Goal: Task Accomplishment & Management: Complete application form

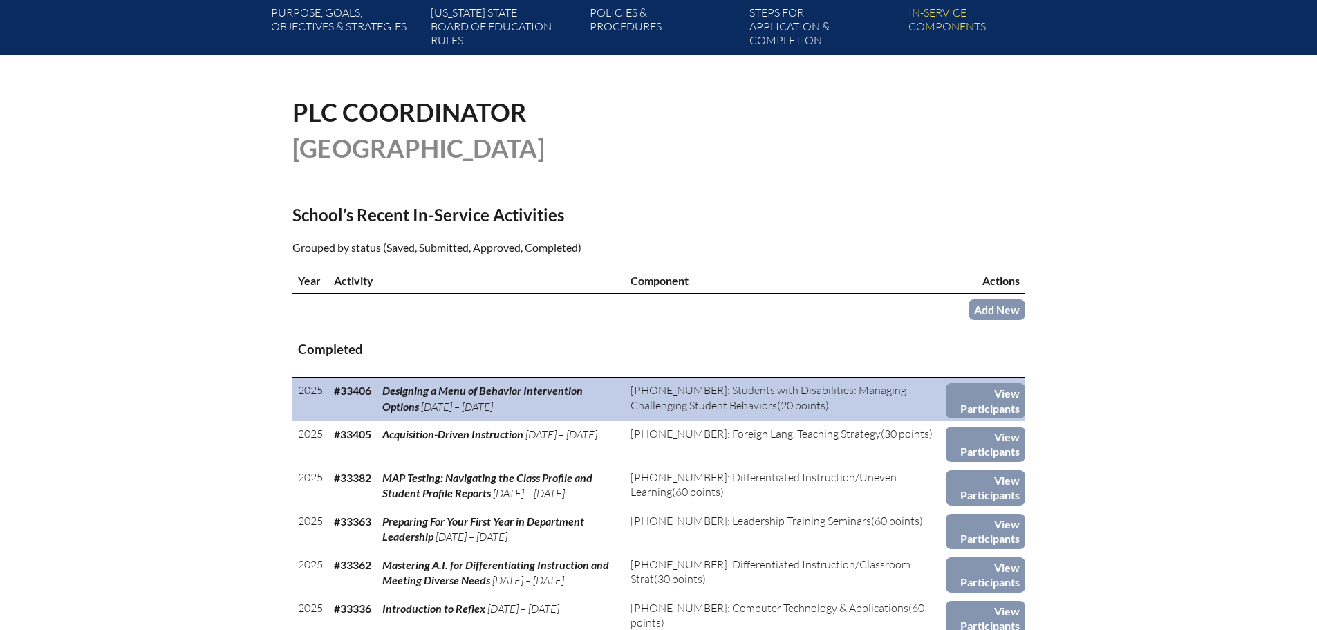
scroll to position [277, 0]
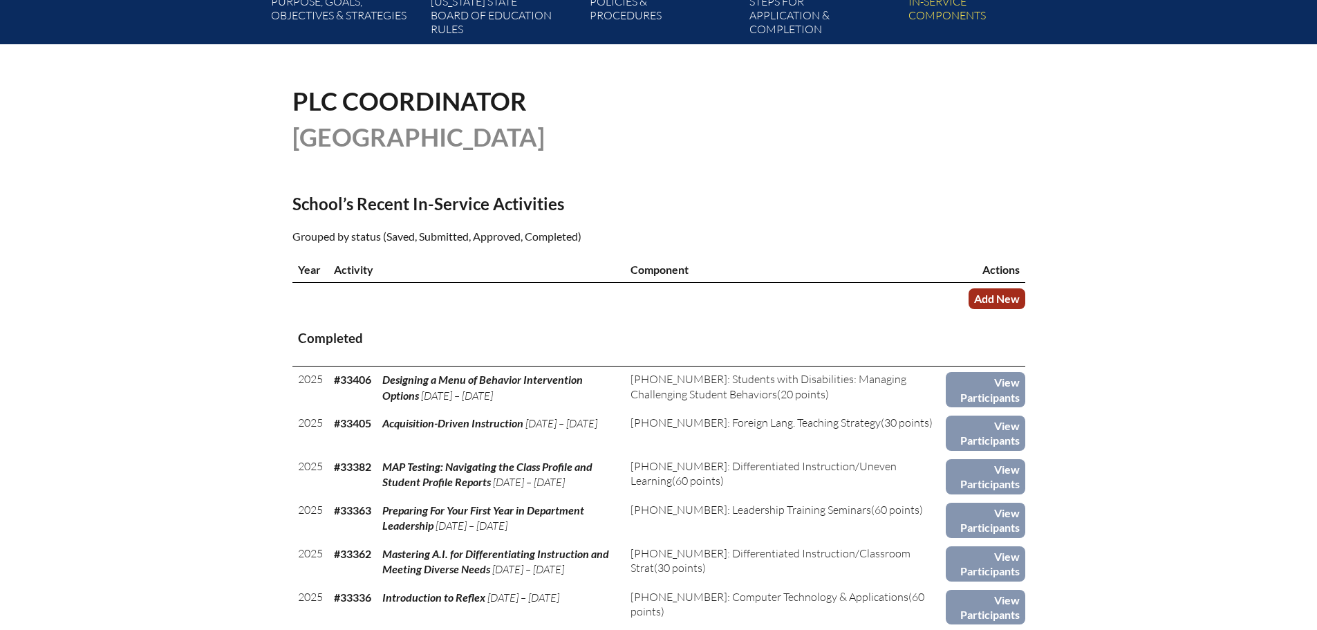
click at [1011, 297] on link "Add New" at bounding box center [997, 298] width 57 height 20
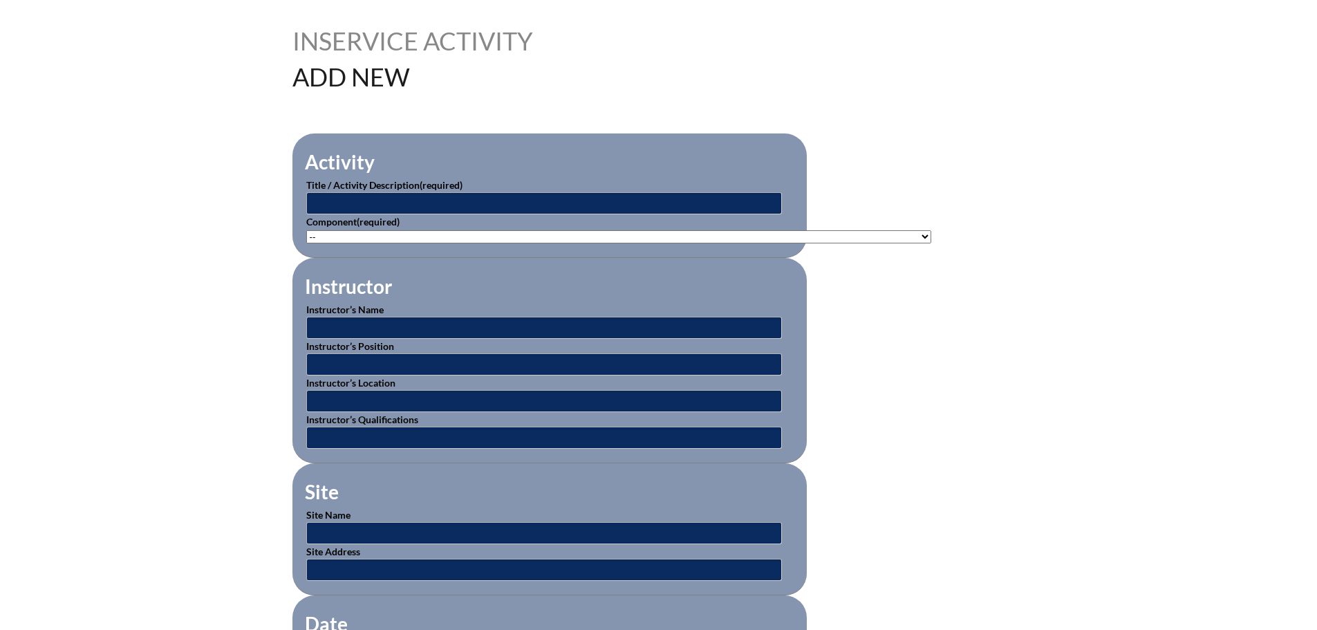
scroll to position [346, 0]
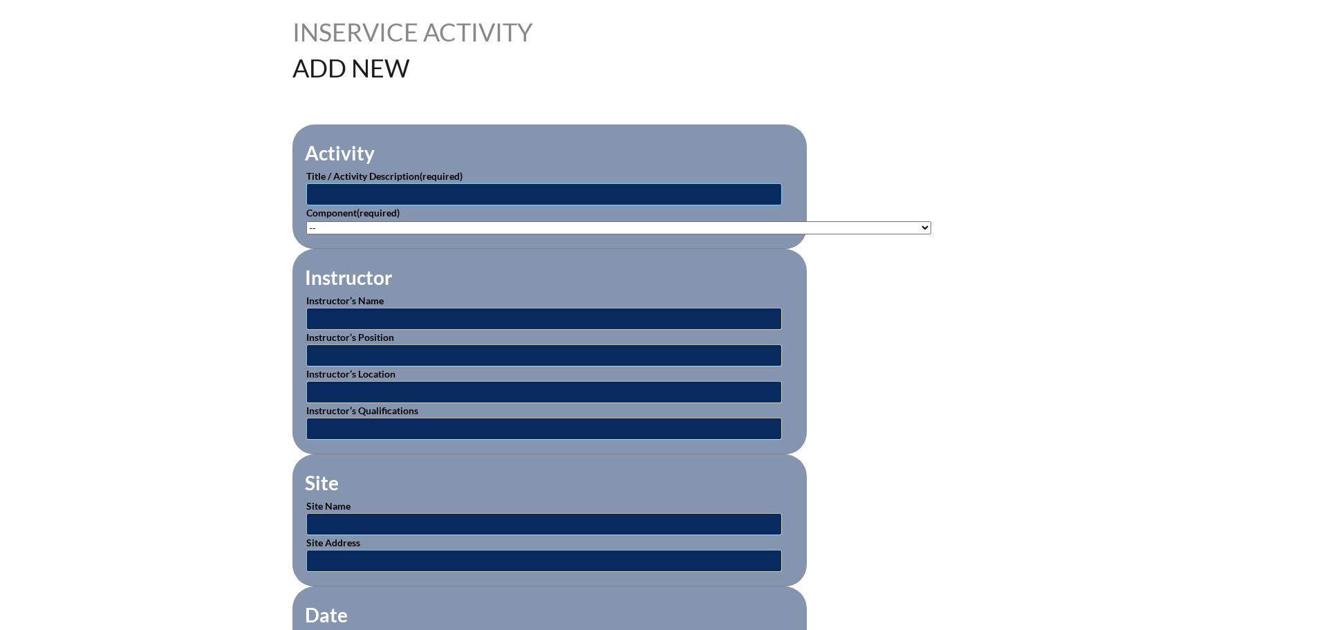
click at [566, 195] on input "text" at bounding box center [544, 194] width 476 height 22
type input "PCUF Counselor College Fair"
drag, startPoint x: 821, startPoint y: 295, endPoint x: 804, endPoint y: 280, distance: 22.5
click at [736, 225] on select"]"] "-- 1-000-001: Appropriate Art Activities 1-000-002: Concept and Art Process for…" at bounding box center [618, 227] width 625 height 13
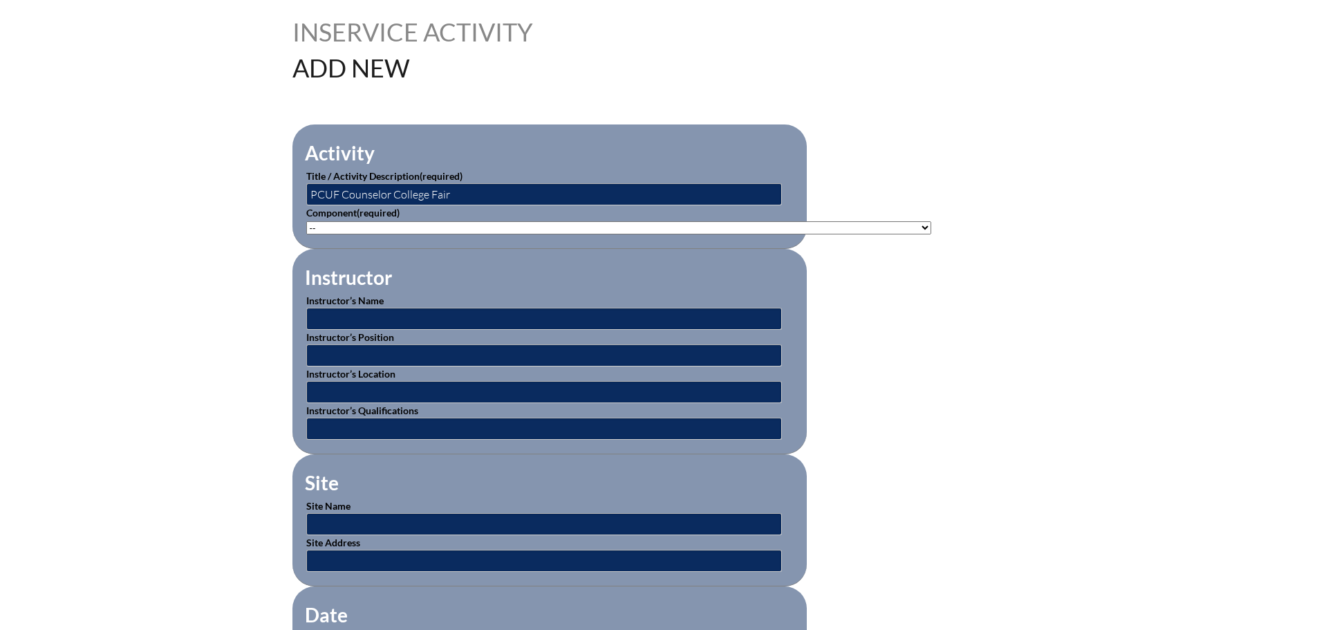
click at [581, 223] on select"]"] "-- 1-000-001: Appropriate Art Activities 1-000-002: Concept and Art Process for…" at bounding box center [618, 227] width 625 height 13
select select"]"] "20506"
click at [306, 221] on select"]"] "-- 1-000-001: Appropriate Art Activities 1-000-002: Concept and Art Process for…" at bounding box center [618, 227] width 625 height 13
click at [474, 311] on input "text" at bounding box center [544, 319] width 476 height 22
type input "[PERSON_NAME]"
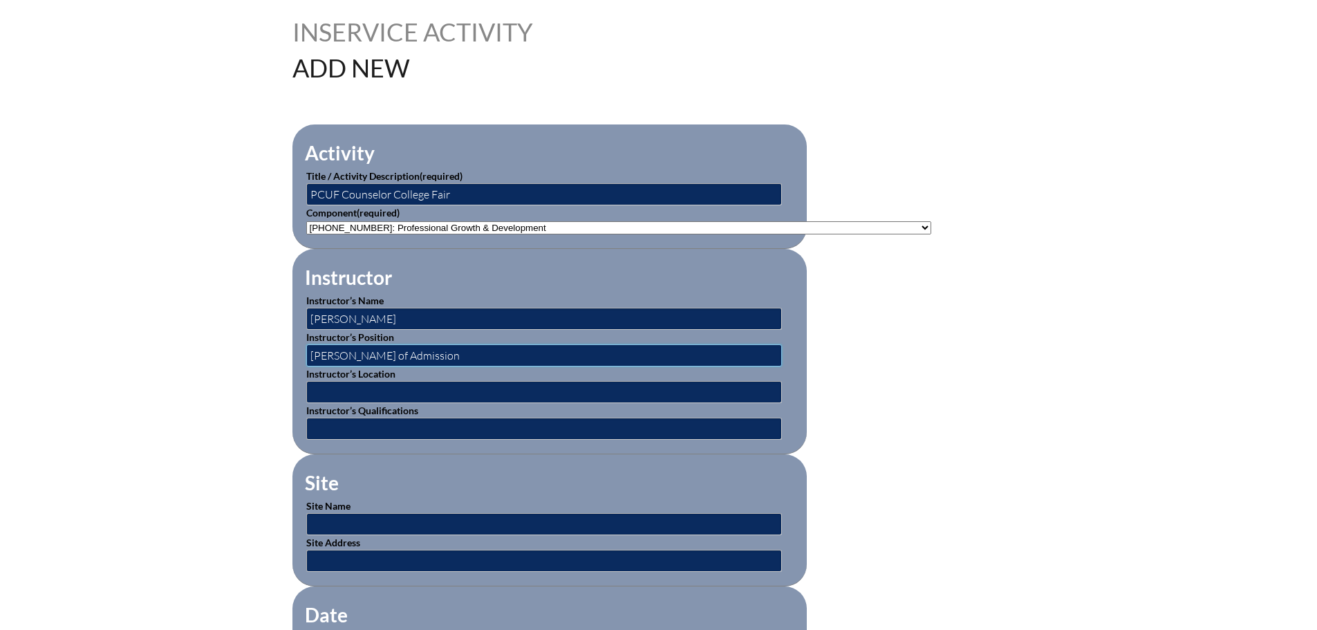
type input "Dean of Admission"
type input "Rollins College"
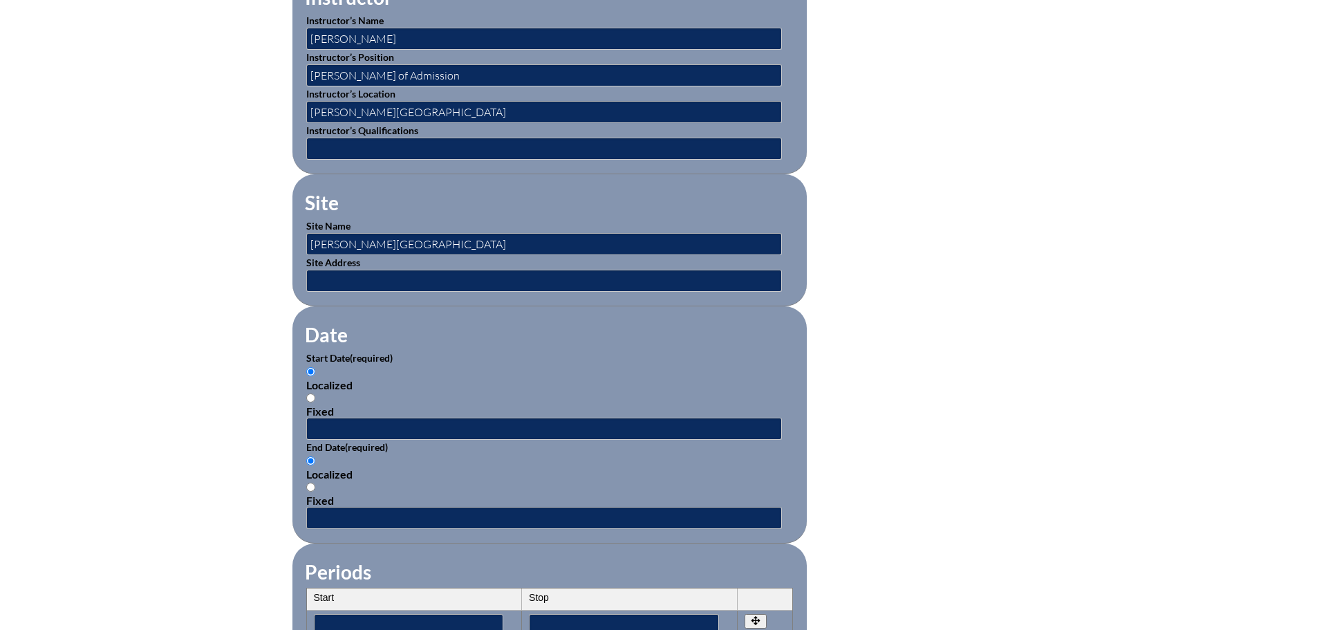
scroll to position [691, 0]
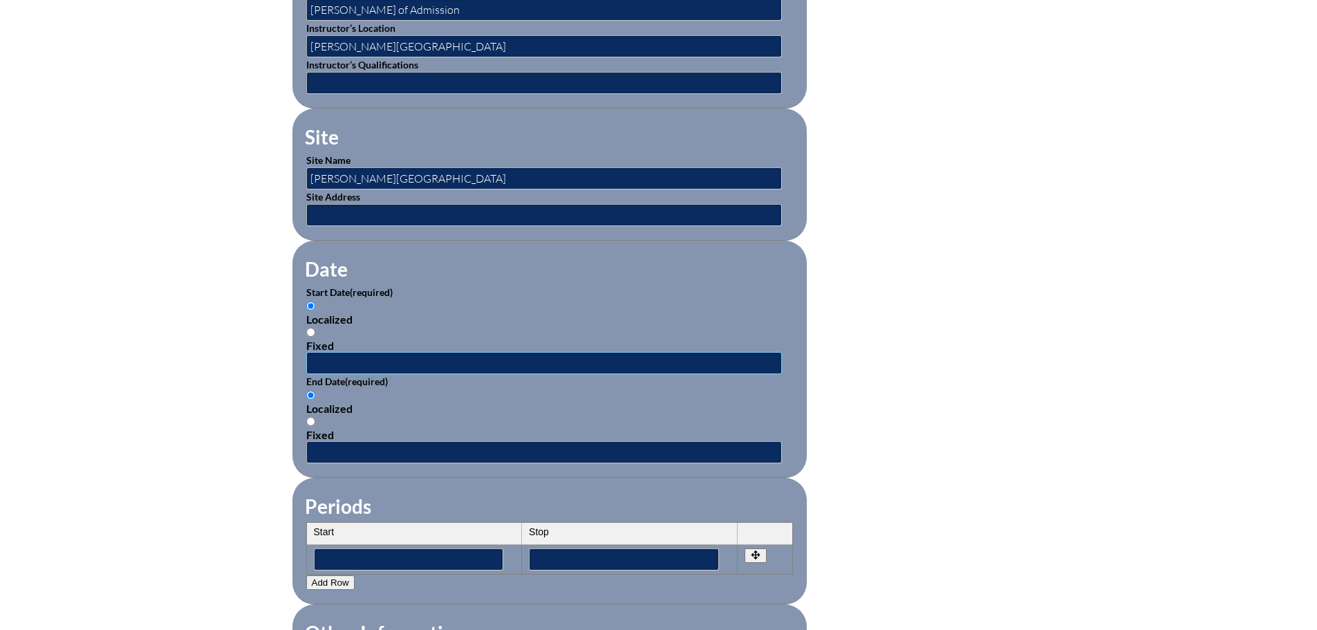
click at [550, 352] on input "text" at bounding box center [544, 363] width 476 height 22
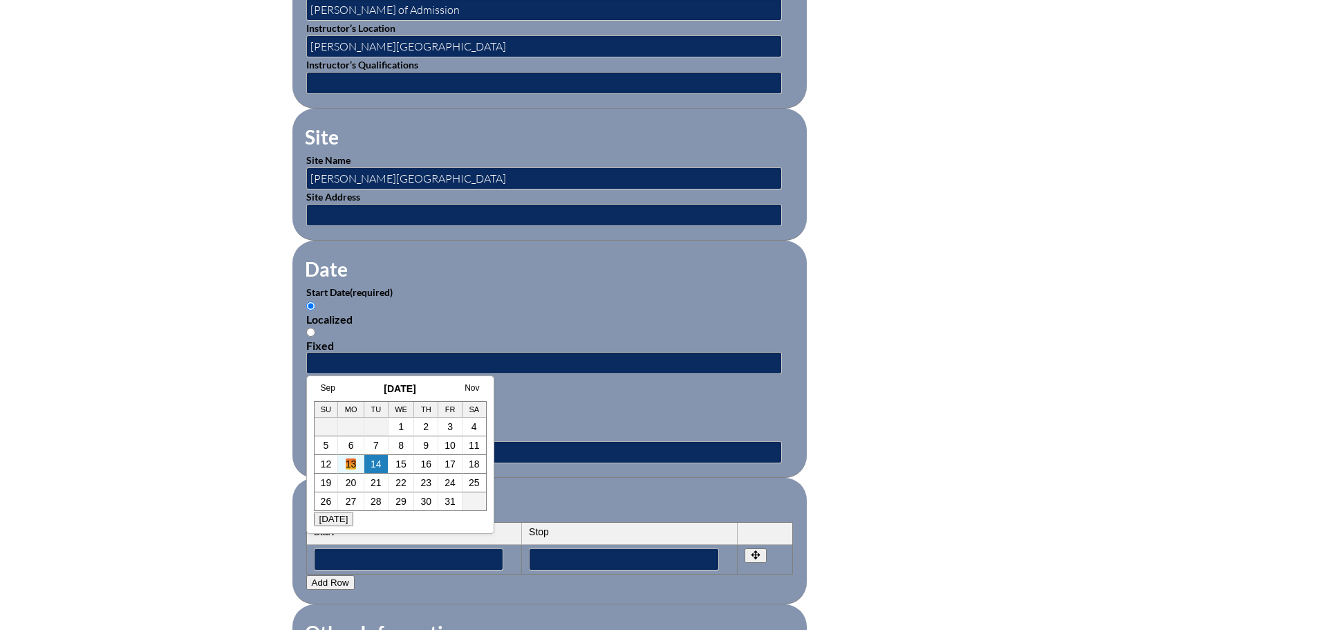
click at [350, 464] on link "13" at bounding box center [351, 463] width 11 height 11
type input "2025-10-13 2:48 PM"
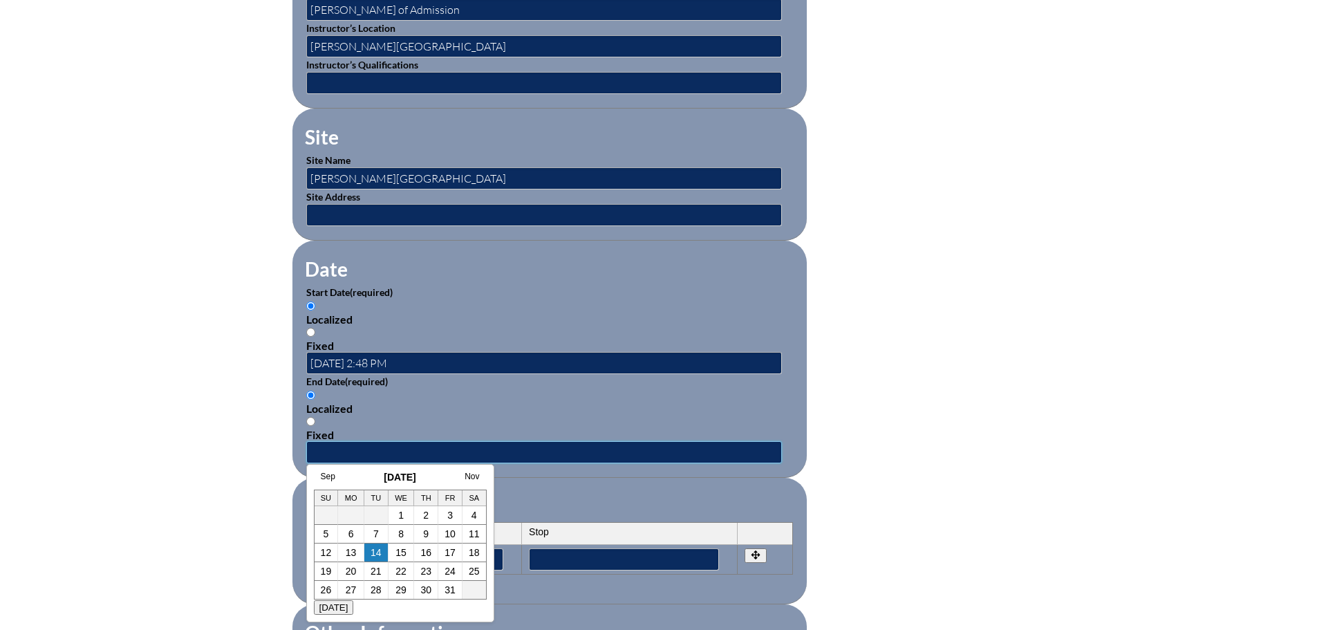
drag, startPoint x: 352, startPoint y: 442, endPoint x: 344, endPoint y: 445, distance: 8.7
click at [352, 442] on input "text" at bounding box center [544, 452] width 476 height 22
click at [349, 554] on link "13" at bounding box center [351, 552] width 11 height 11
type input "2025-10-13 2:48 PM"
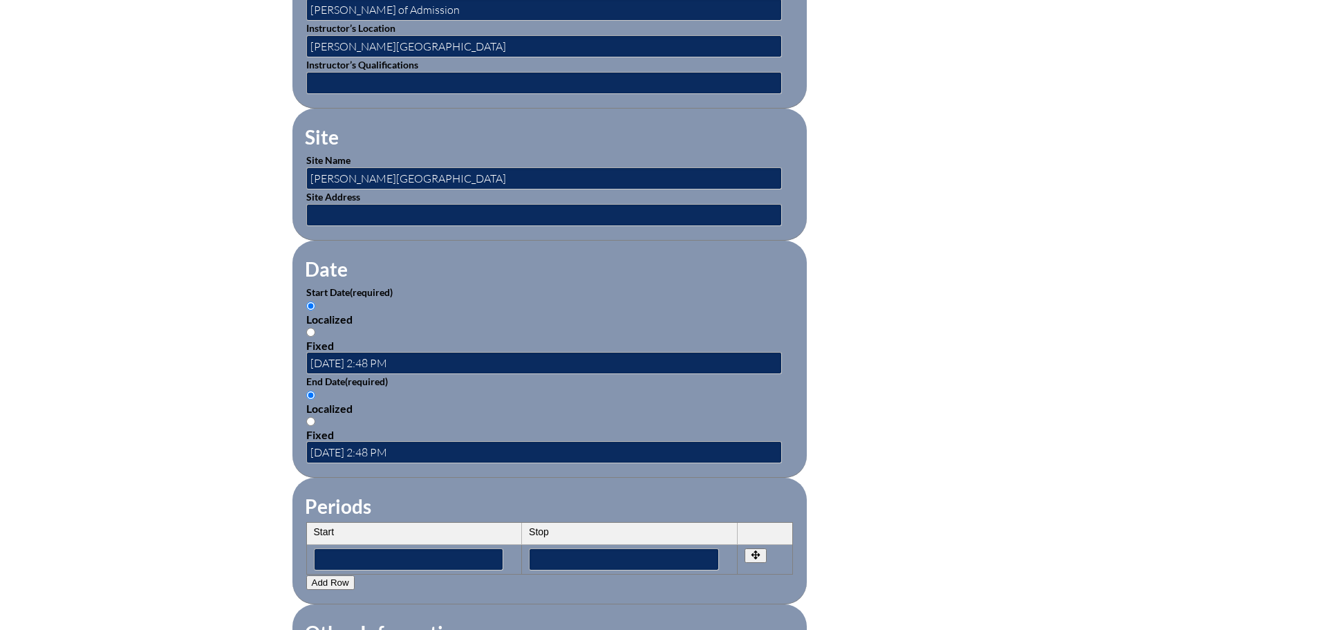
click at [502, 478] on fieldset "Periods Start Stop No rows created Add new row Start Stop Start Stop" at bounding box center [549, 541] width 514 height 127
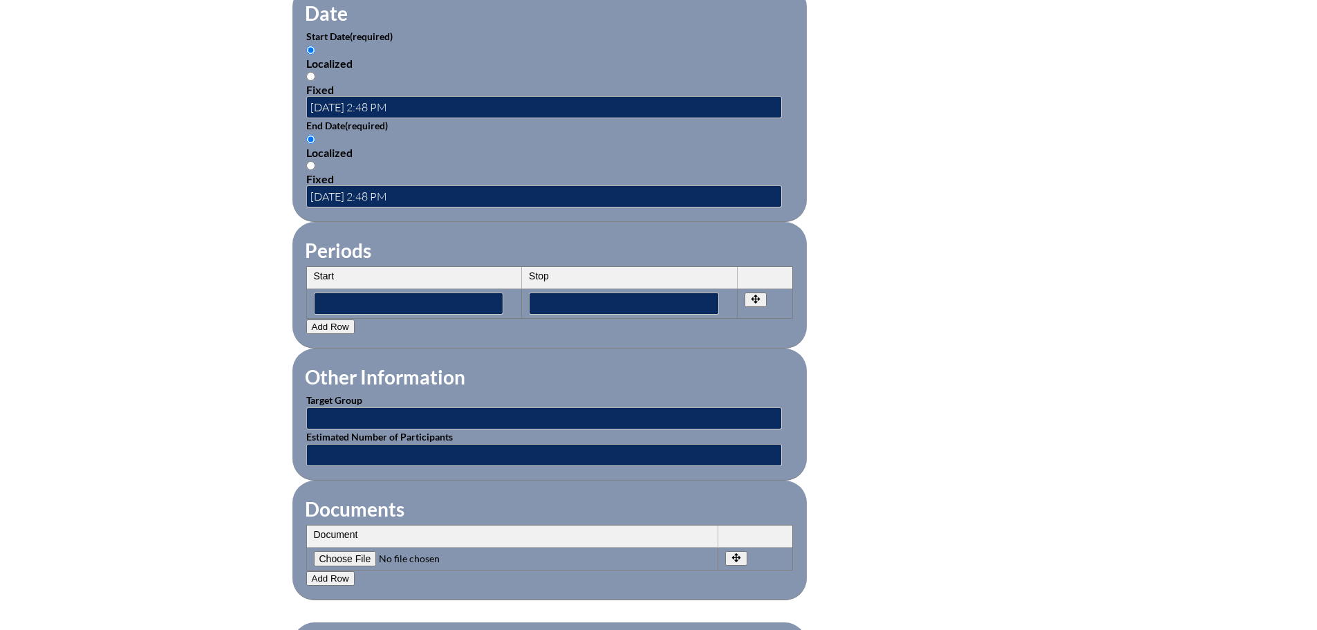
scroll to position [968, 0]
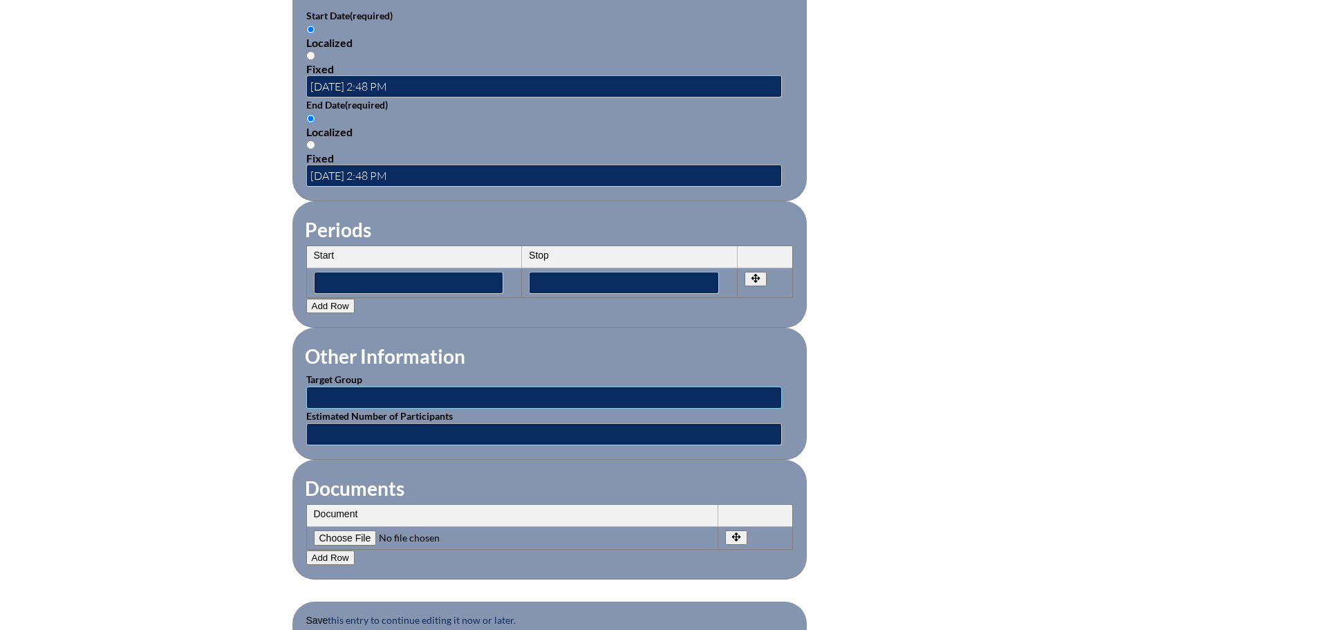
click at [342, 386] on input "text" at bounding box center [544, 397] width 476 height 22
type input "College Guidance Counselors"
click at [521, 462] on fieldset "Documents Document No rows created Add new row Document Remove File Undo Remove…" at bounding box center [549, 520] width 514 height 120
click at [337, 530] on input"] "file" at bounding box center [408, 537] width 188 height 15
type input"] "C:\fakepath\PCUF Brunch 2025.pdf"
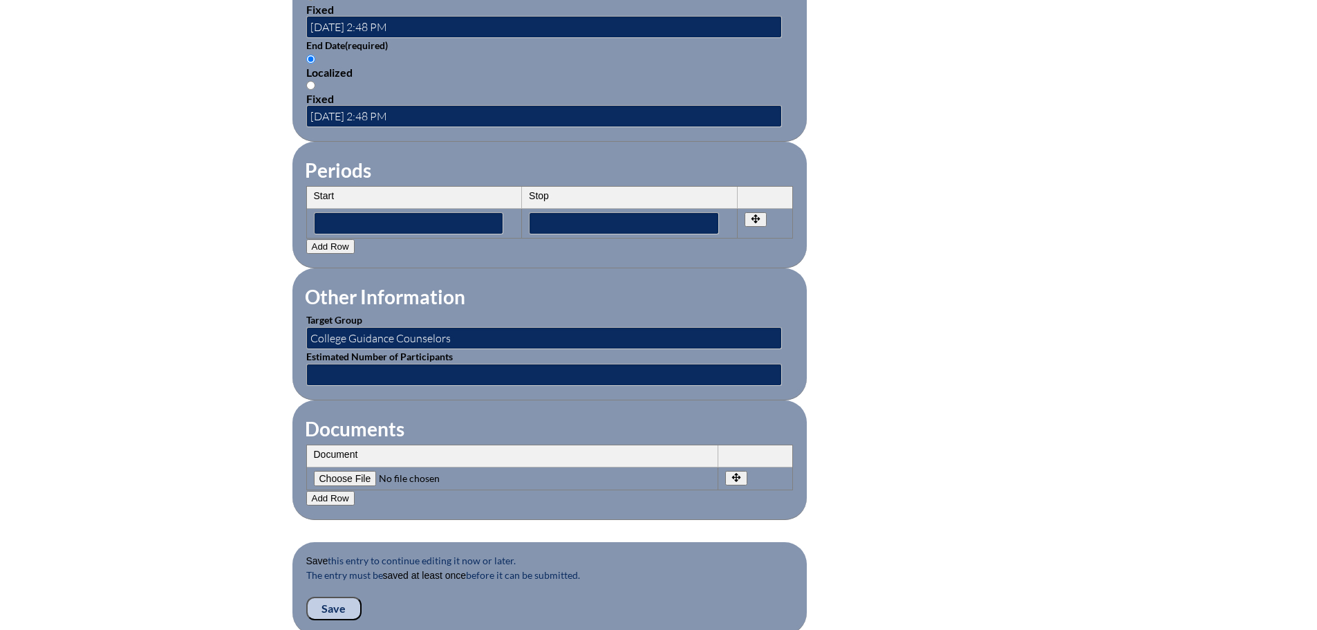
scroll to position [1244, 0]
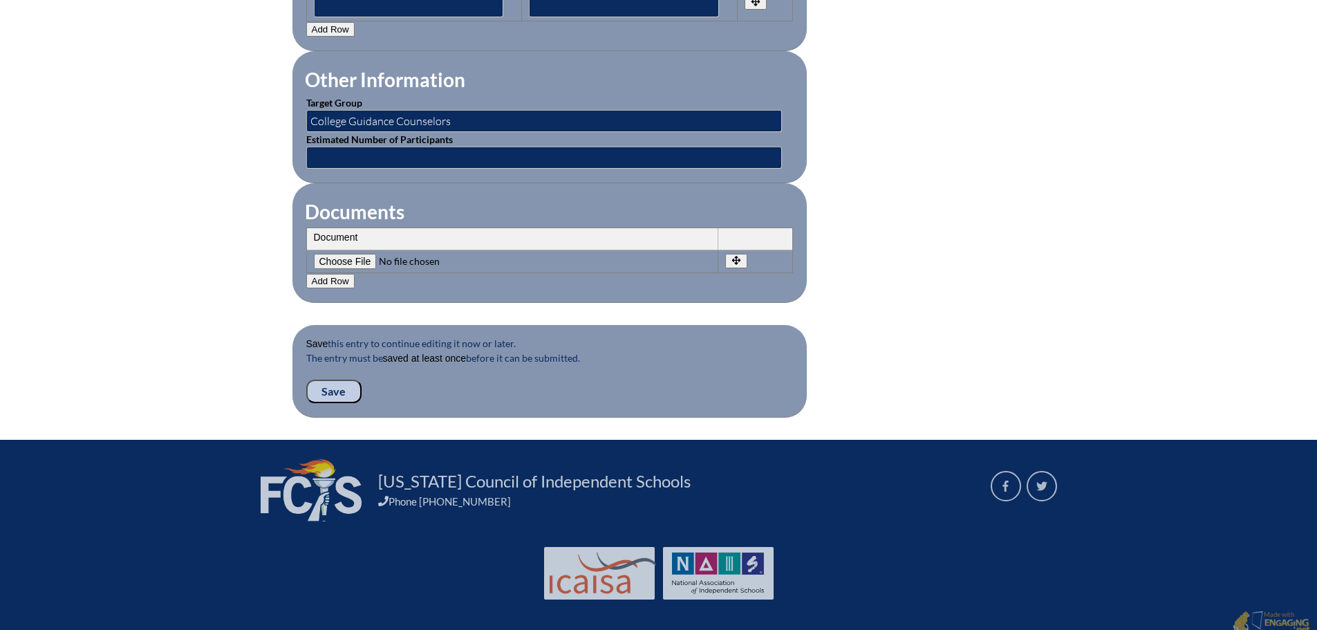
click at [323, 394] on fieldset "Save this entry to continue editing it now or later. The entry must be saved at…" at bounding box center [549, 371] width 514 height 93
click at [328, 385] on input "Save" at bounding box center [333, 392] width 55 height 24
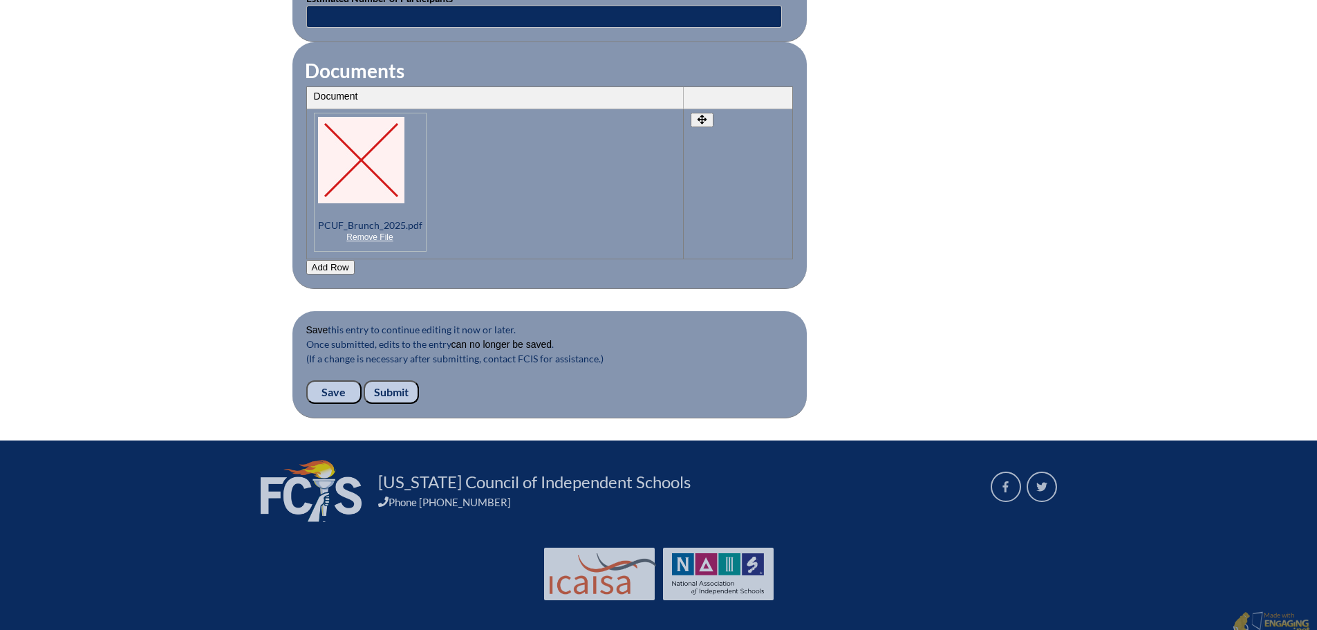
scroll to position [1386, 0]
click at [402, 380] on input "Submit" at bounding box center [391, 392] width 55 height 24
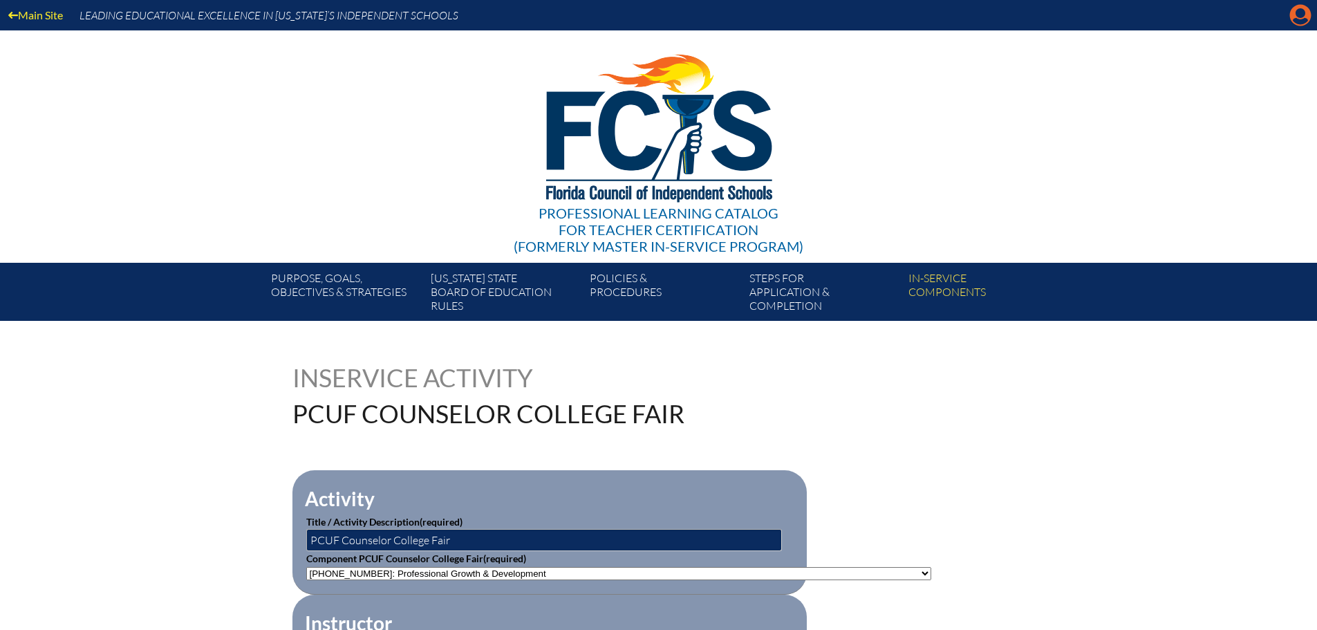
click at [1294, 18] on icon at bounding box center [1300, 15] width 21 height 21
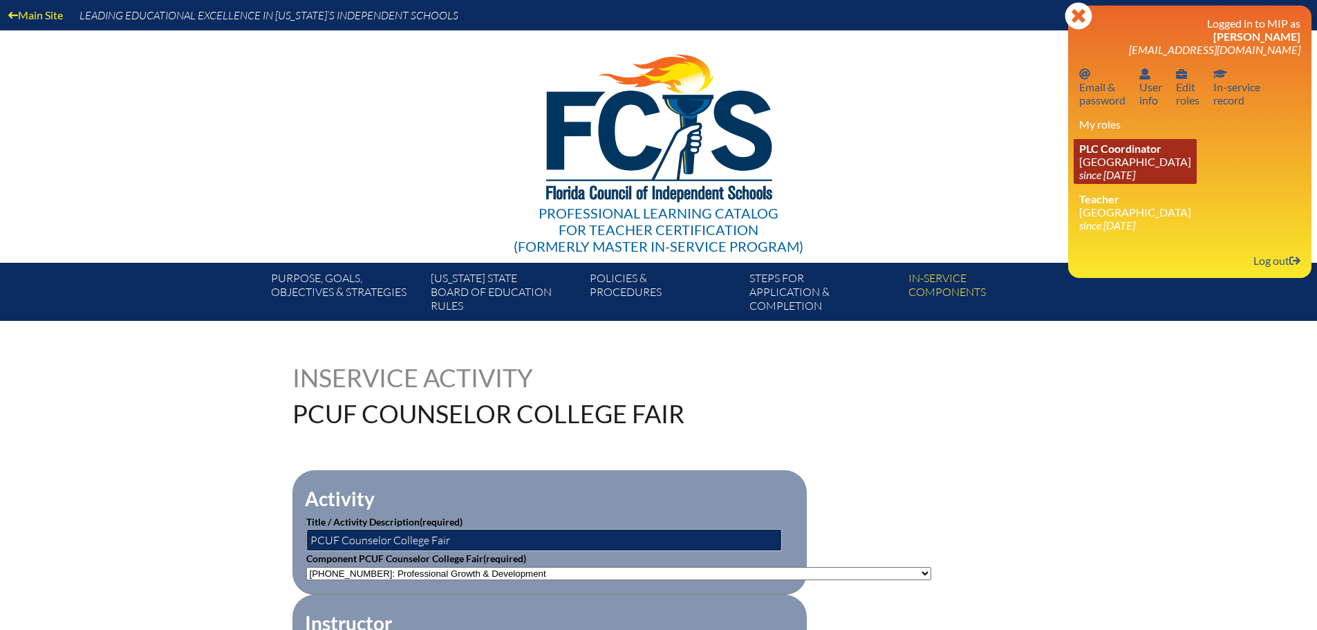
click at [1146, 160] on link "PLC Coordinator Canterbury School since 2021 Aug 2" at bounding box center [1135, 161] width 123 height 45
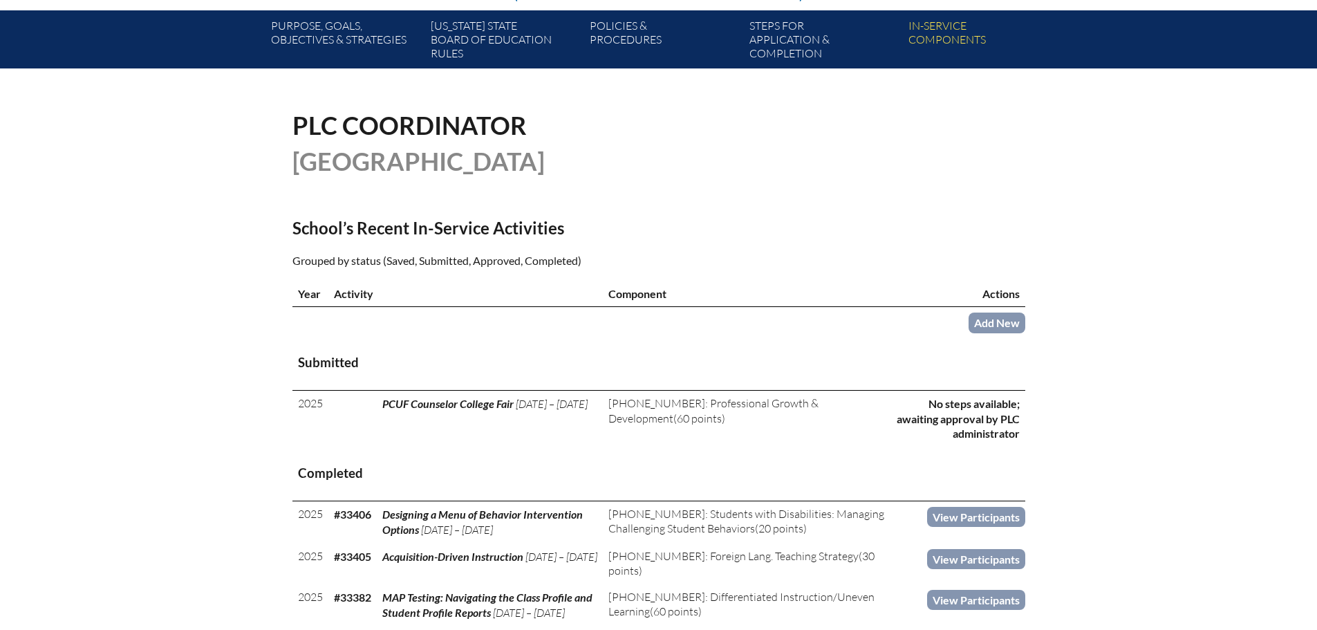
scroll to position [277, 0]
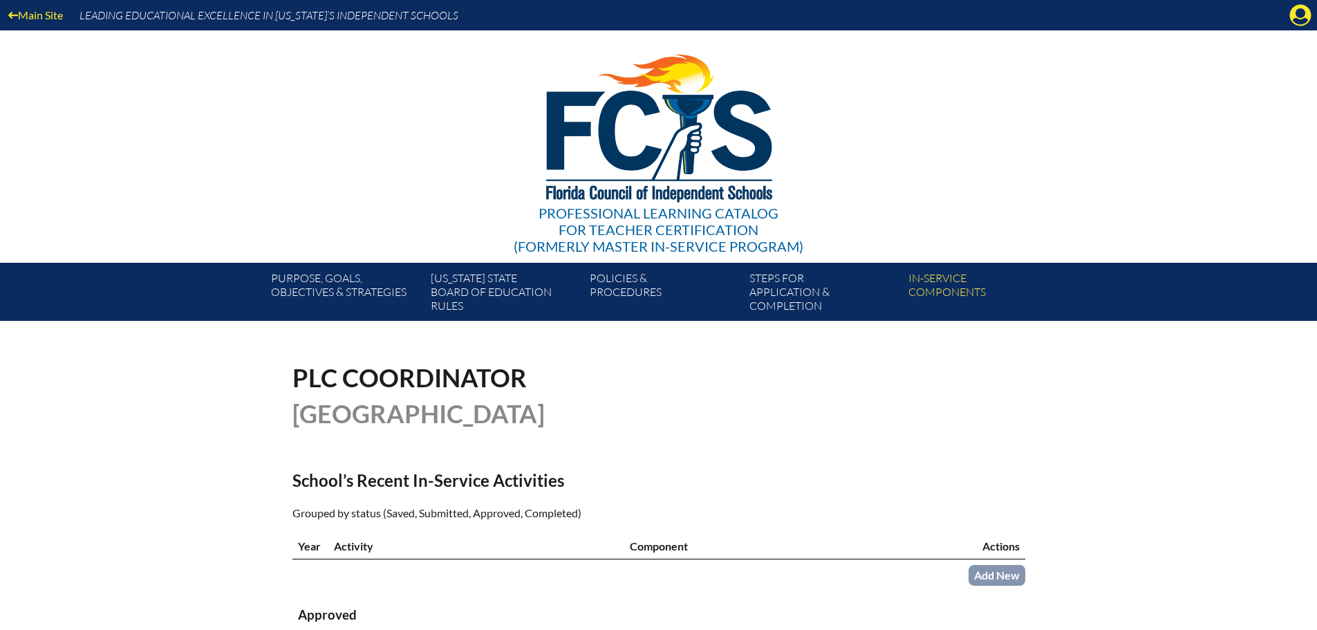
scroll to position [274, 0]
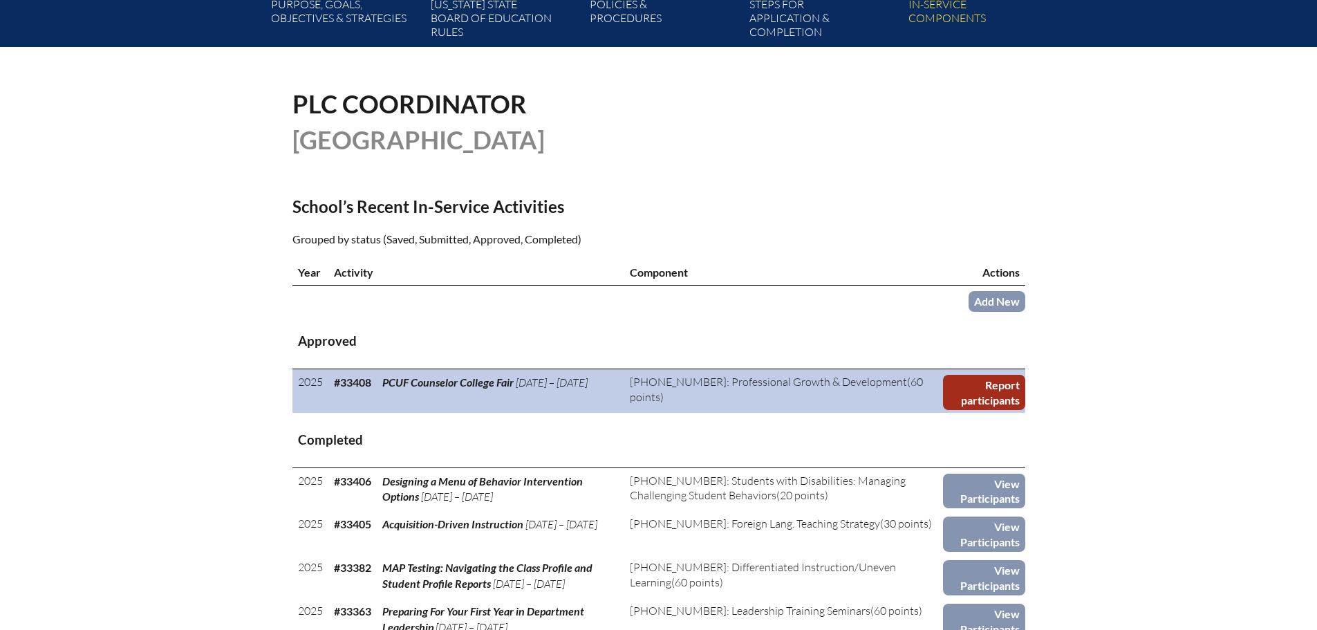
click at [976, 407] on link "Report participants" at bounding box center [984, 392] width 82 height 35
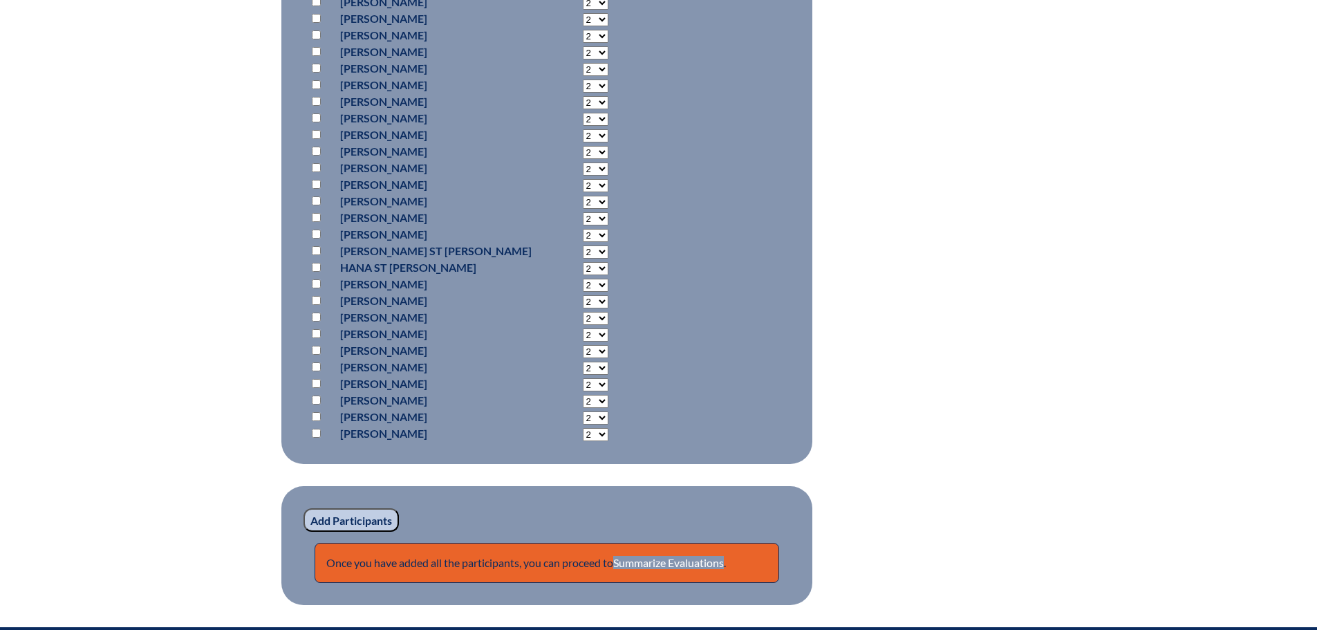
scroll to position [1106, 0]
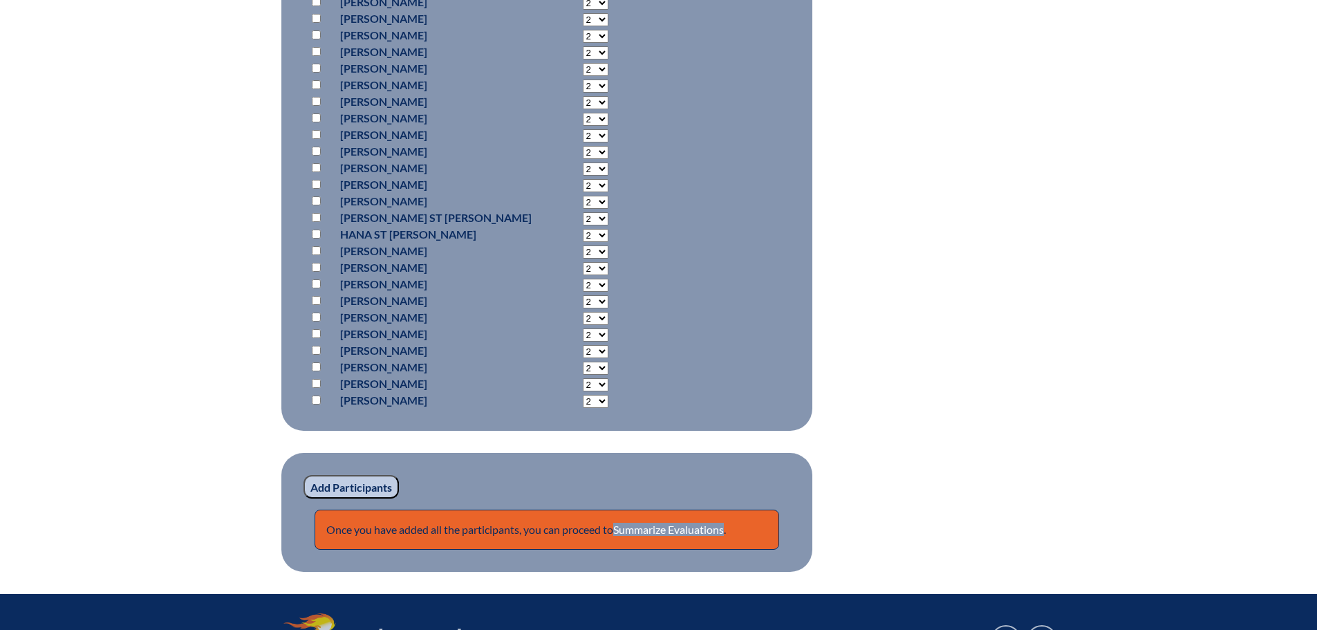
click at [315, 165] on input "checkbox" at bounding box center [316, 167] width 9 height 9
checkbox input "true"
click at [583, 167] on select "2 3 4 5 6 7 8 9 10 11 12 13 14 15 16 17 18 19 20 21 22 23" at bounding box center [596, 168] width 26 height 13
select select "4"
click at [583, 162] on select "2 3 4 5 6 7 8 9 10 11 12 13 14 15 16 17 18 19 20 21 22 23" at bounding box center [596, 168] width 26 height 13
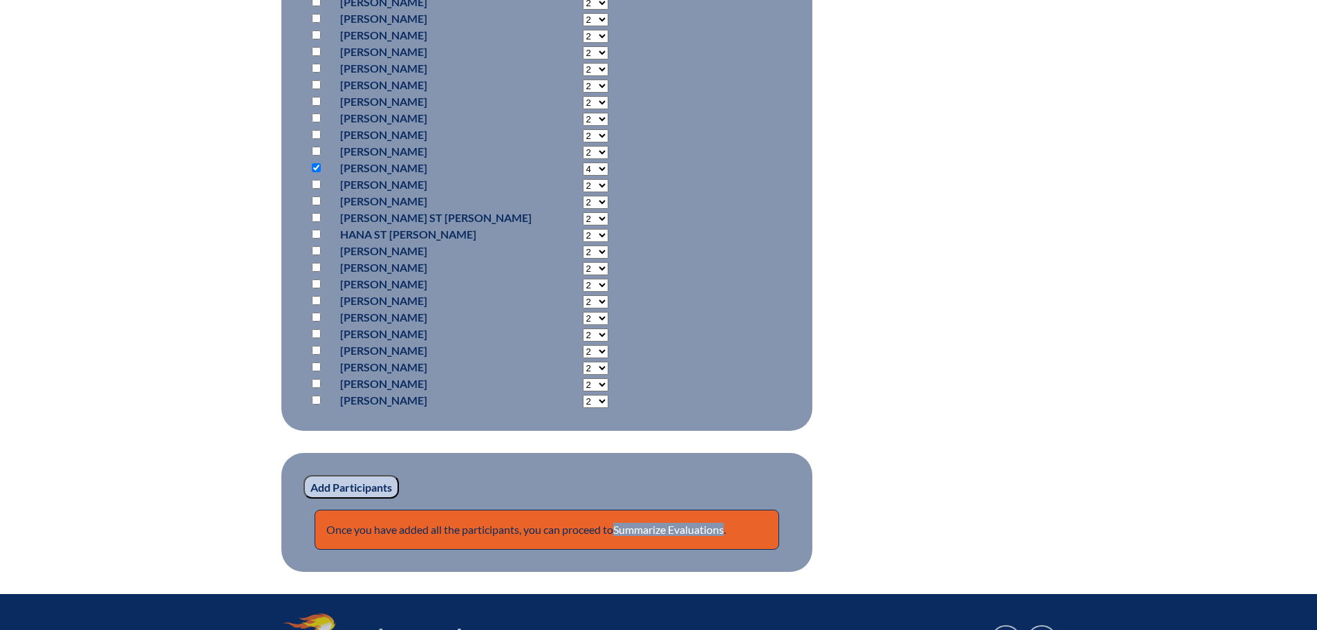
click at [352, 485] on input "Add Participants" at bounding box center [351, 487] width 95 height 24
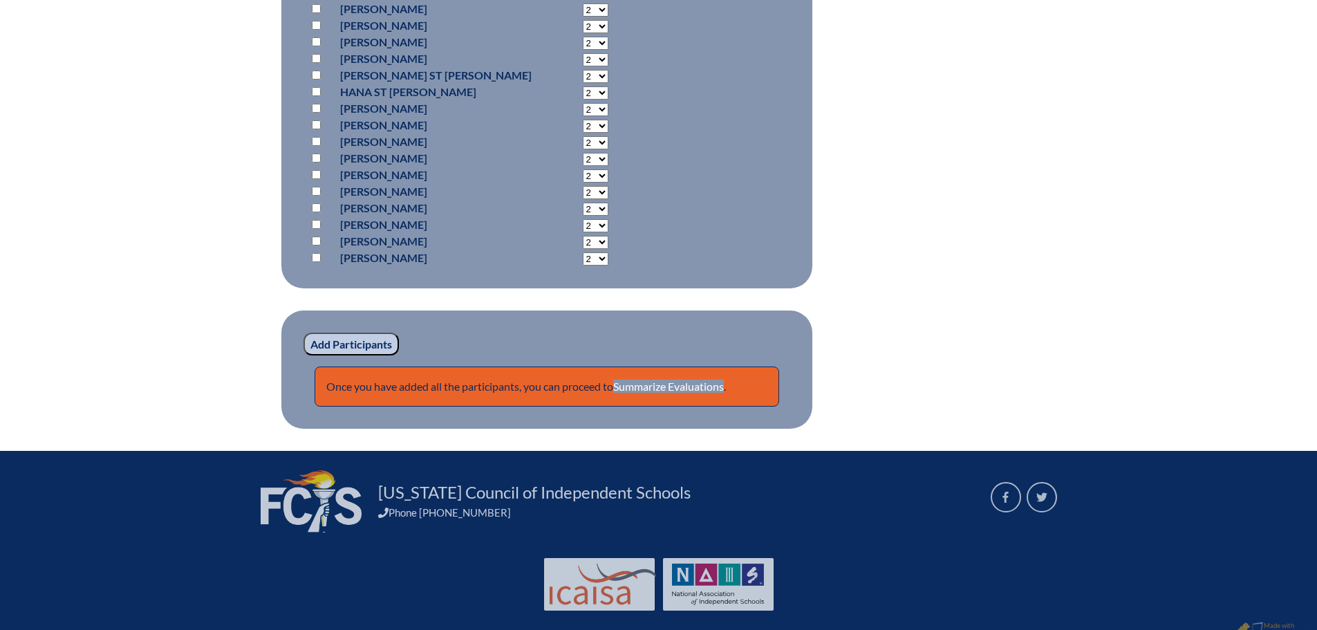
scroll to position [1311, 0]
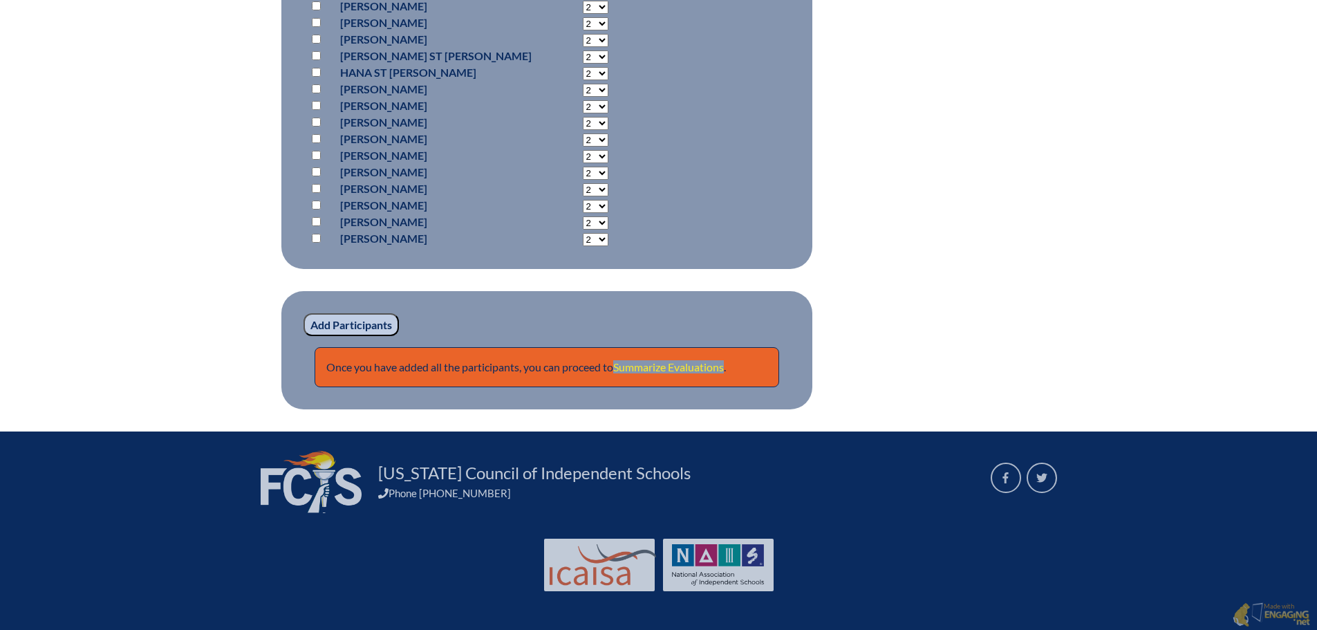
click at [666, 362] on link "Summarize Evaluations" at bounding box center [668, 366] width 111 height 13
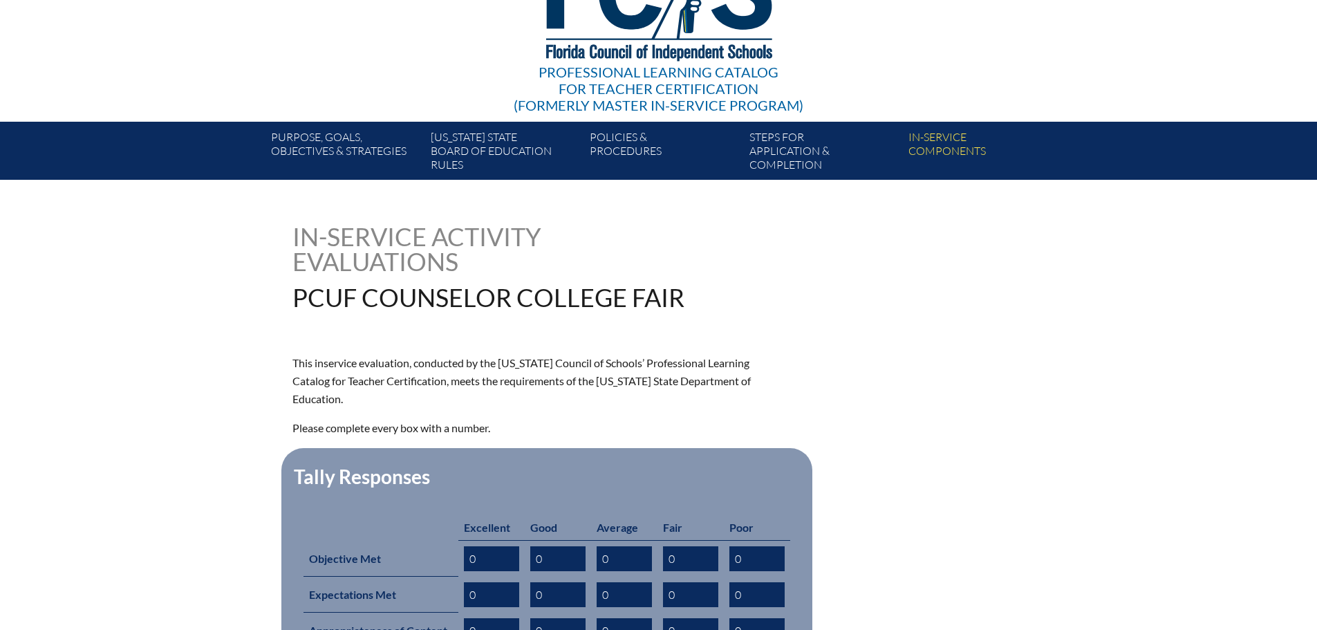
scroll to position [484, 0]
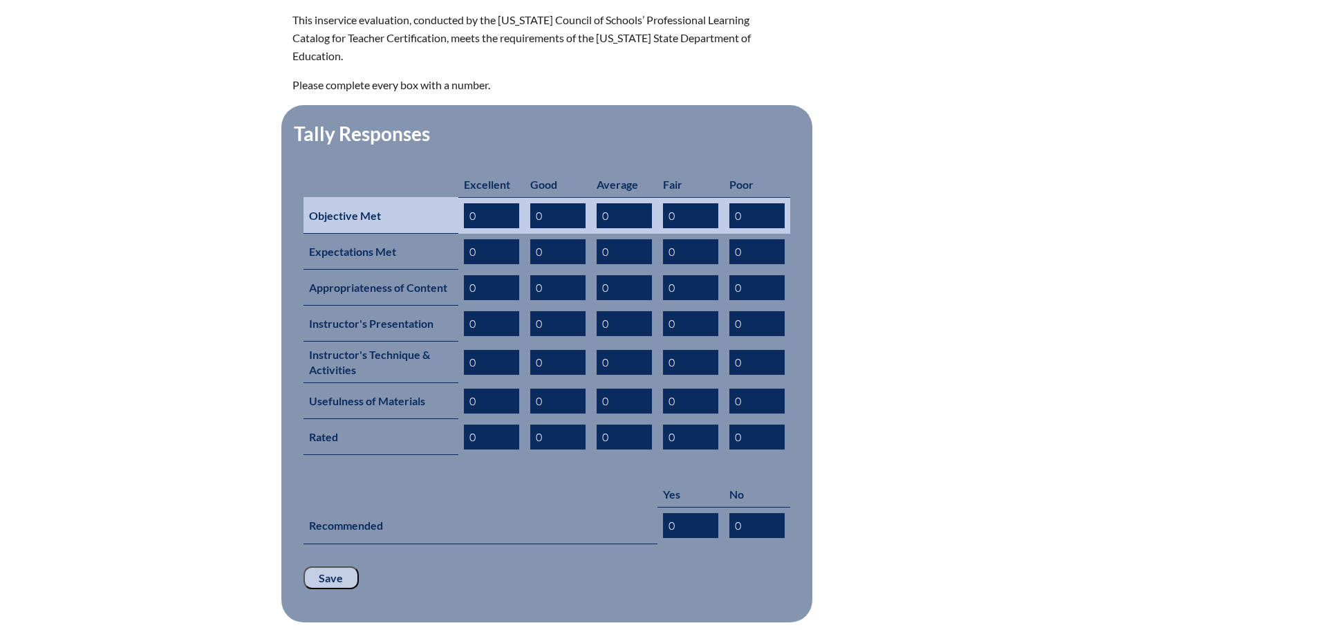
drag, startPoint x: 491, startPoint y: 200, endPoint x: 409, endPoint y: 196, distance: 81.7
click at [409, 197] on tr "Objective Met 0 0 0 0 0" at bounding box center [547, 215] width 487 height 37
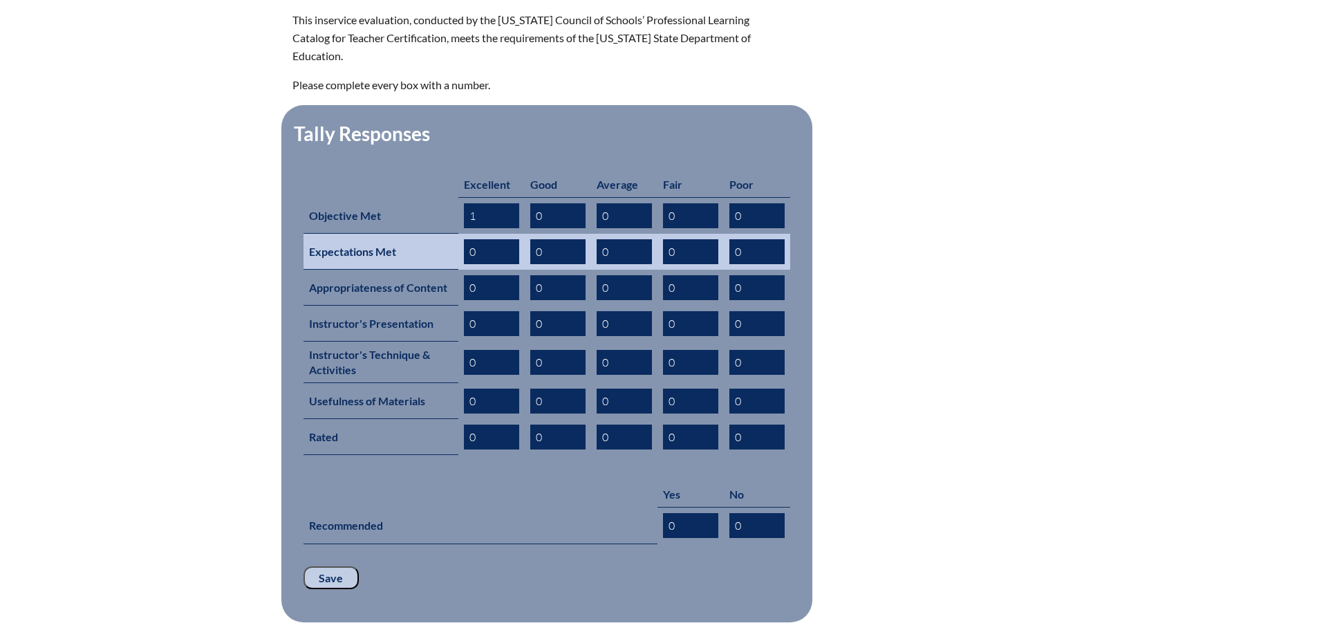
type input "1"
drag, startPoint x: 489, startPoint y: 231, endPoint x: 428, endPoint y: 225, distance: 61.8
click at [428, 234] on tr "Expectations Met 0 0 0 0 0" at bounding box center [547, 252] width 487 height 36
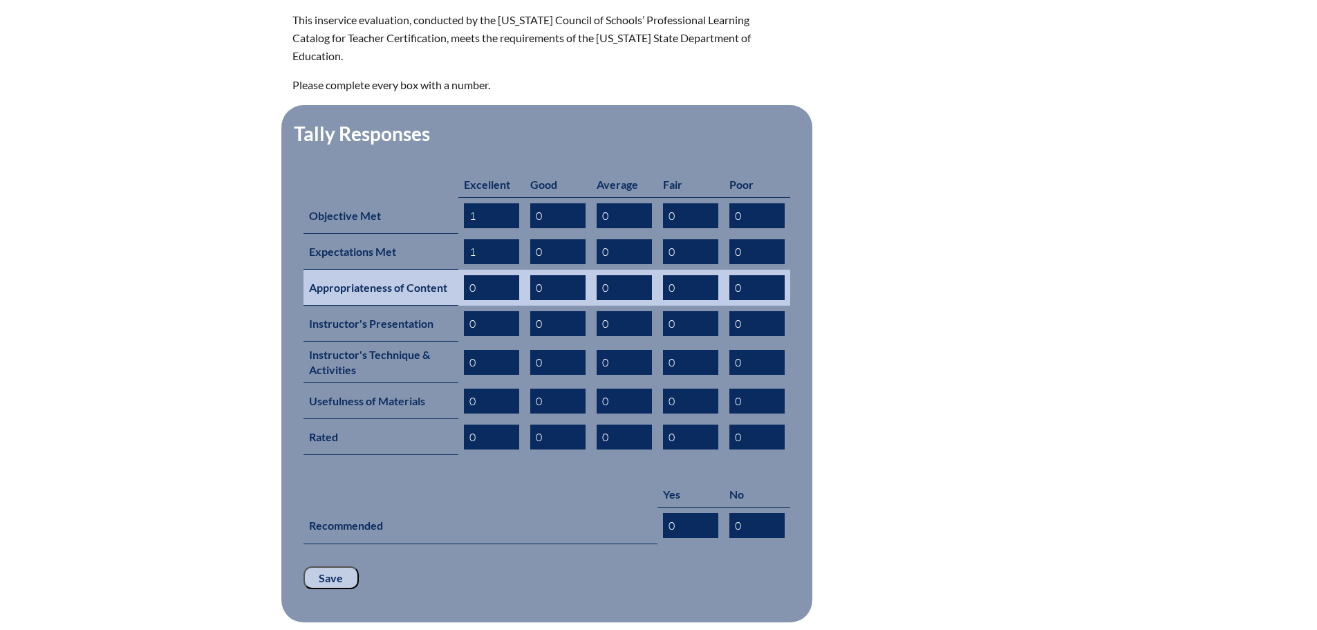
type input "1"
drag, startPoint x: 496, startPoint y: 267, endPoint x: 382, endPoint y: 267, distance: 114.1
click at [382, 270] on tr "Appropriateness of Content 0 0 0 0 0" at bounding box center [547, 288] width 487 height 36
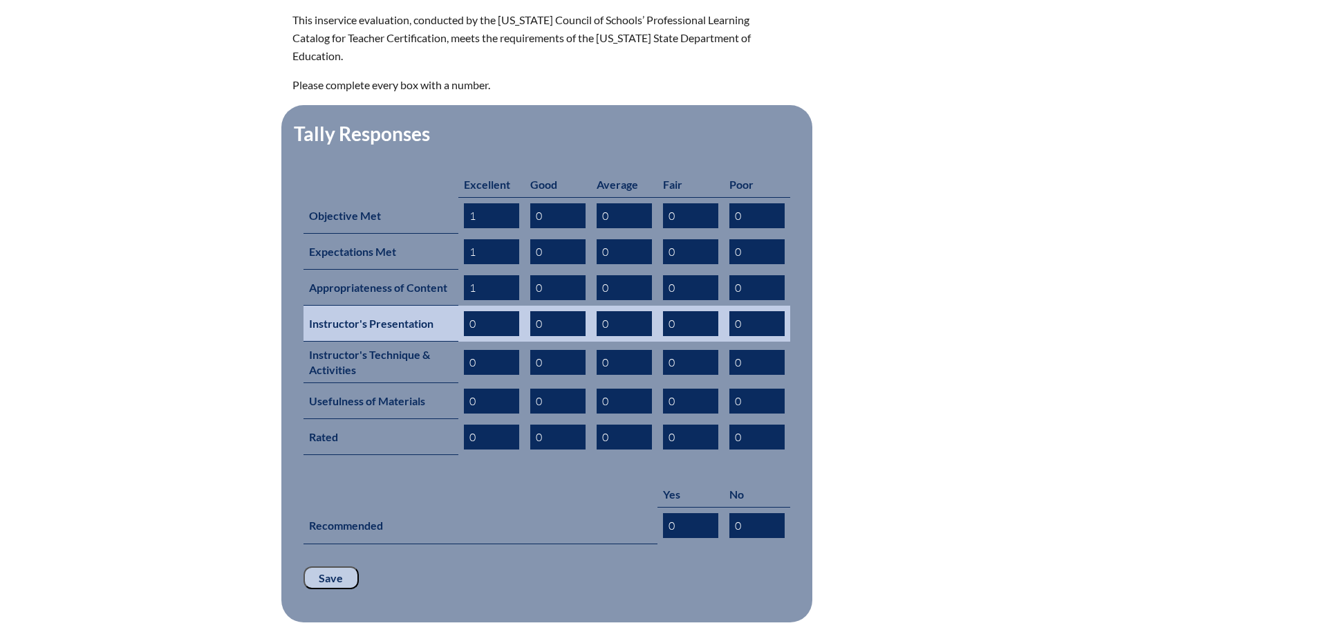
type input "1"
drag, startPoint x: 500, startPoint y: 297, endPoint x: 404, endPoint y: 300, distance: 95.4
click at [404, 306] on tr "Instructor's Presentation 0 0 0 0 0" at bounding box center [547, 324] width 487 height 36
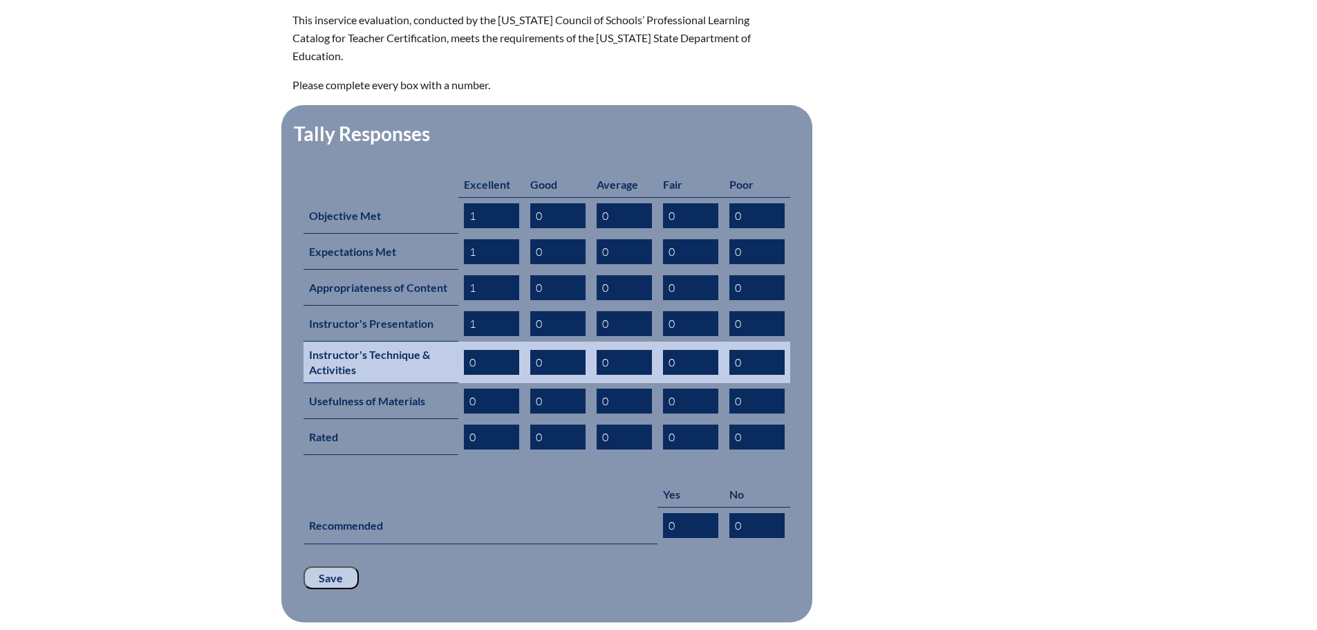
type input "1"
drag, startPoint x: 493, startPoint y: 346, endPoint x: 326, endPoint y: 344, distance: 167.3
click at [326, 344] on tr "Instructor's Technique & Activities 0 0 0 0 0" at bounding box center [547, 362] width 487 height 41
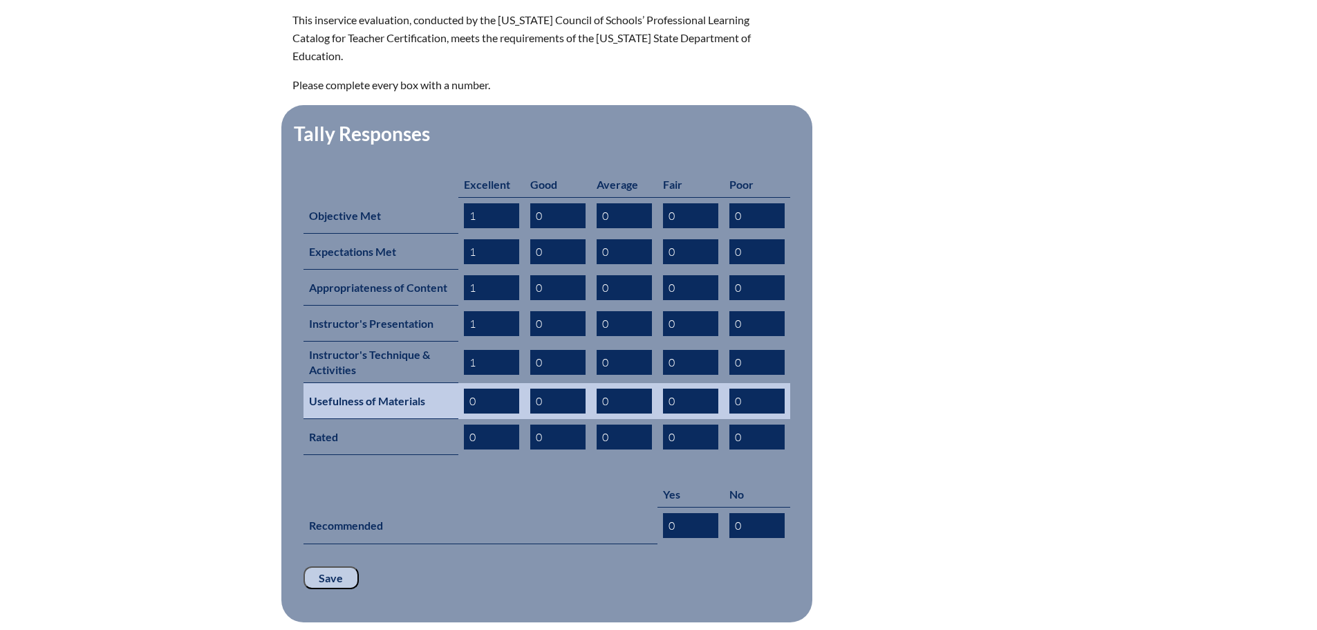
type input "1"
drag, startPoint x: 491, startPoint y: 373, endPoint x: 375, endPoint y: 377, distance: 115.5
click at [375, 383] on tr "Usefulness of Materials 0 0 0 0 0" at bounding box center [547, 401] width 487 height 36
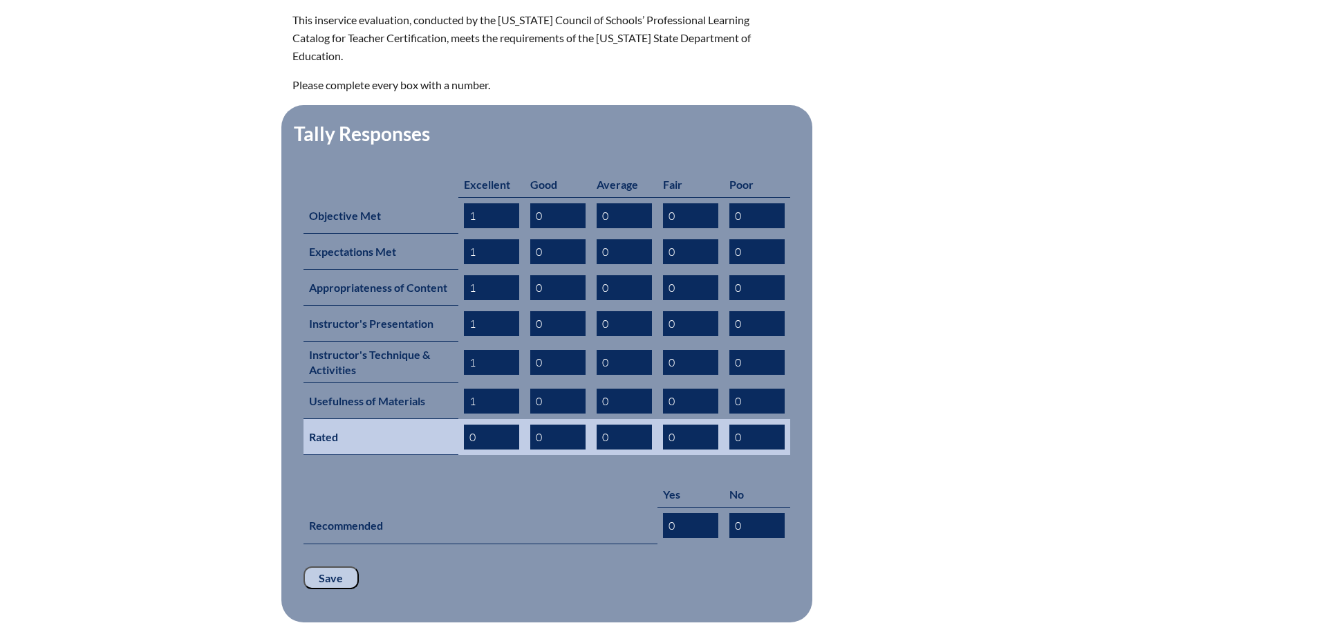
type input "1"
drag, startPoint x: 448, startPoint y: 406, endPoint x: 361, endPoint y: 409, distance: 87.2
click at [361, 419] on tr "Rated 0 0 0 0 0" at bounding box center [547, 437] width 487 height 36
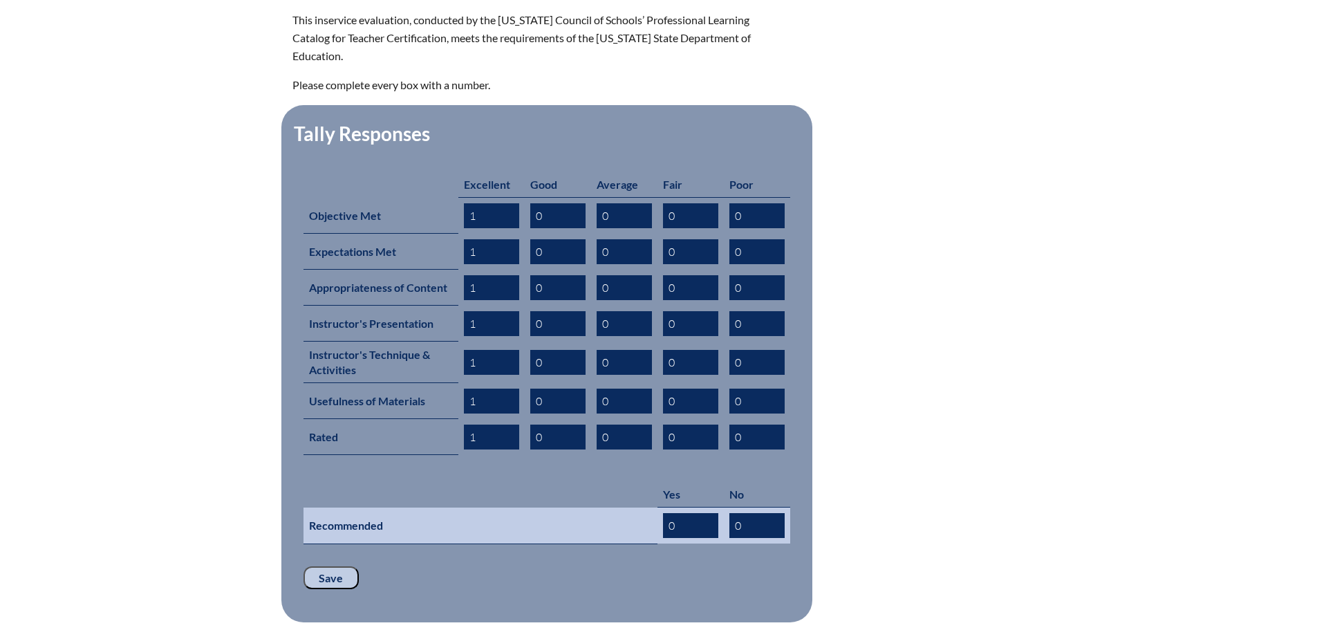
type input "1"
drag, startPoint x: 689, startPoint y: 501, endPoint x: 545, endPoint y: 506, distance: 144.6
click at [546, 508] on tr "Recommended 0 0" at bounding box center [547, 525] width 487 height 37
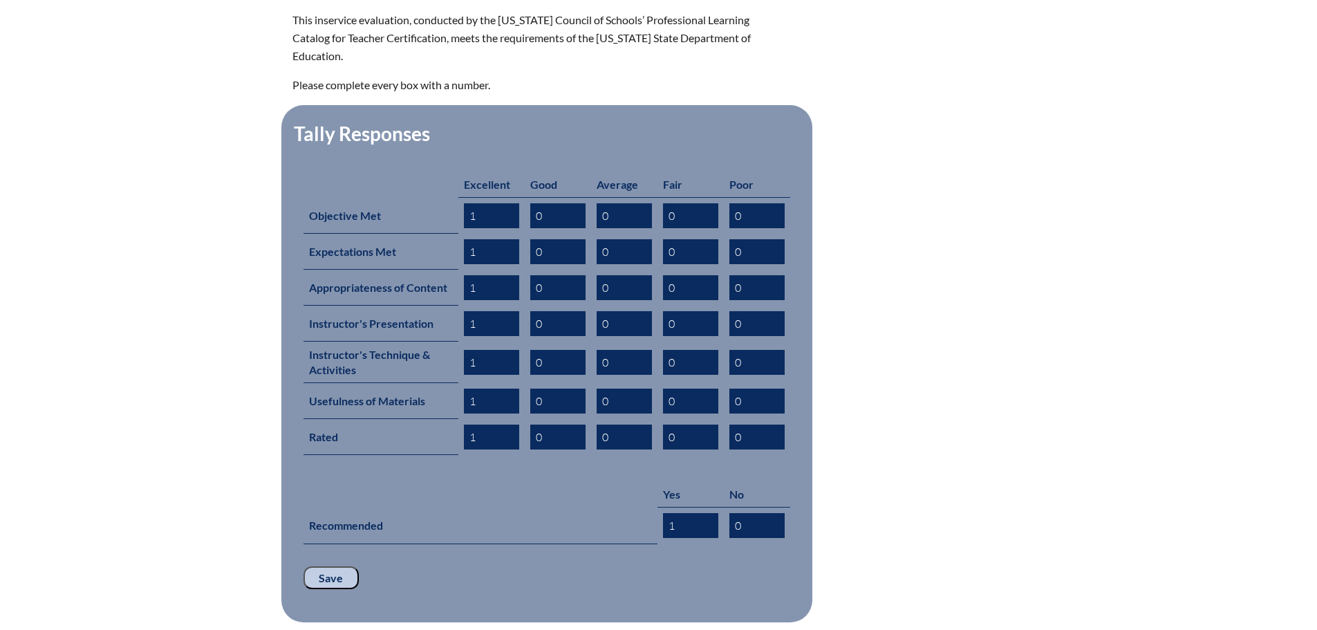
type input "1"
click at [323, 566] on input "Save" at bounding box center [331, 578] width 55 height 24
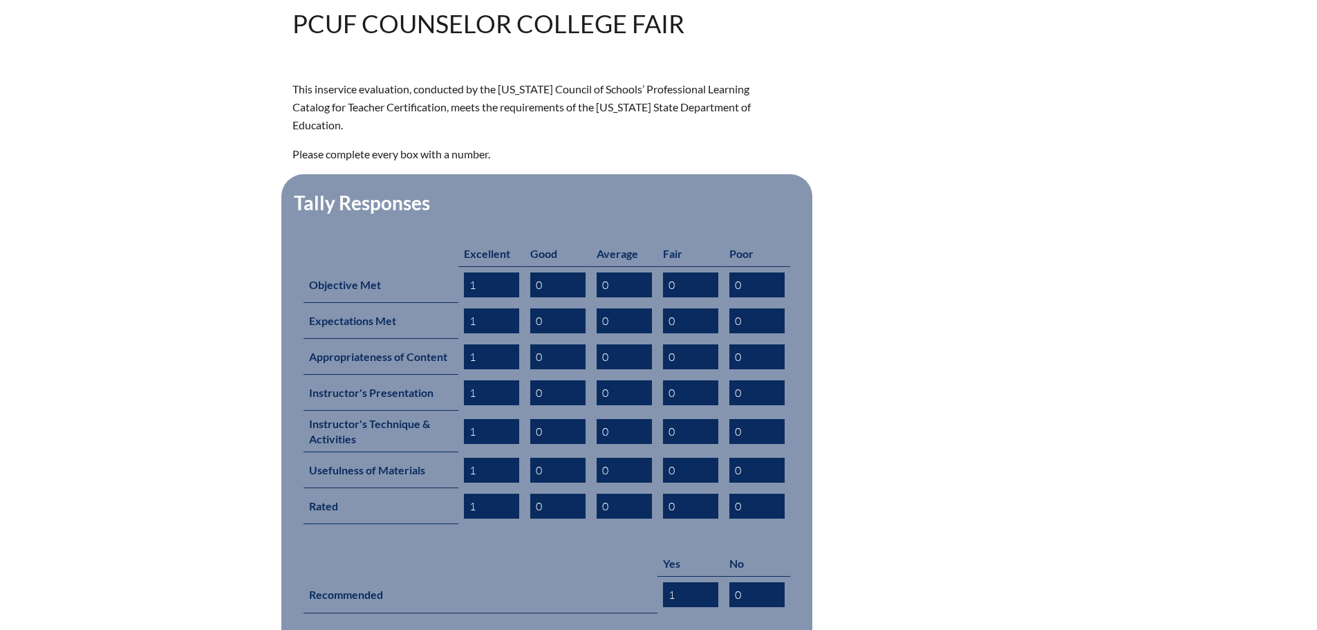
scroll to position [713, 0]
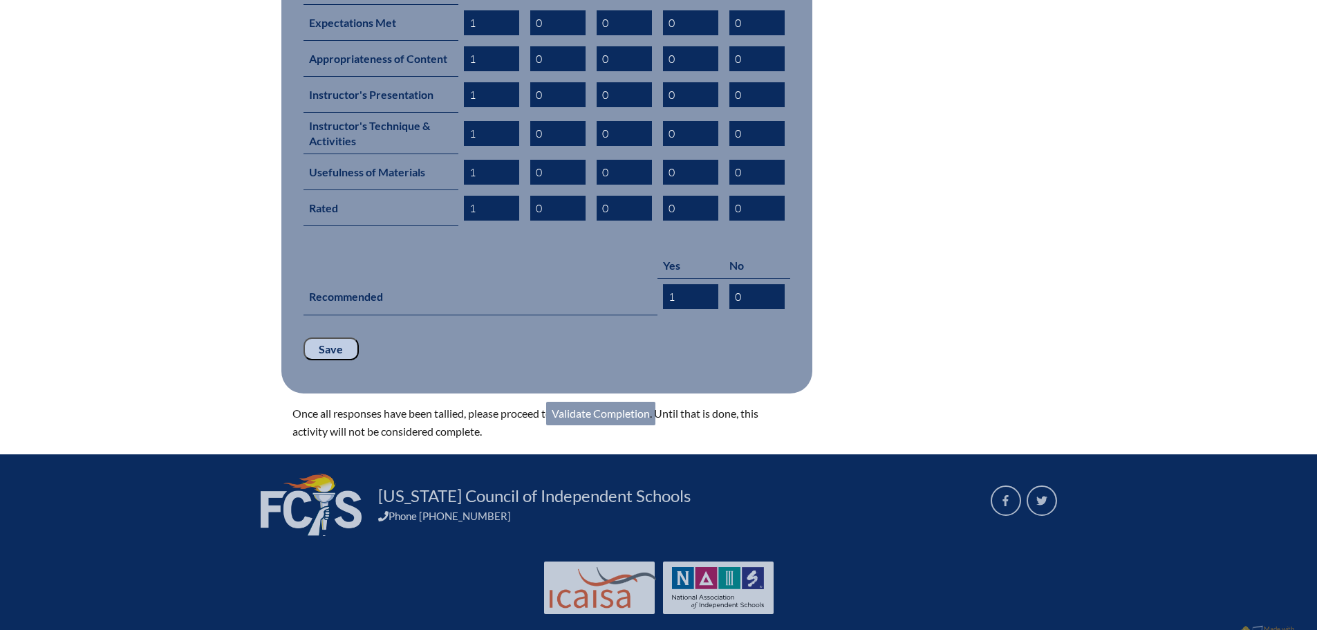
click at [626, 402] on link "Validate Completion" at bounding box center [600, 414] width 109 height 24
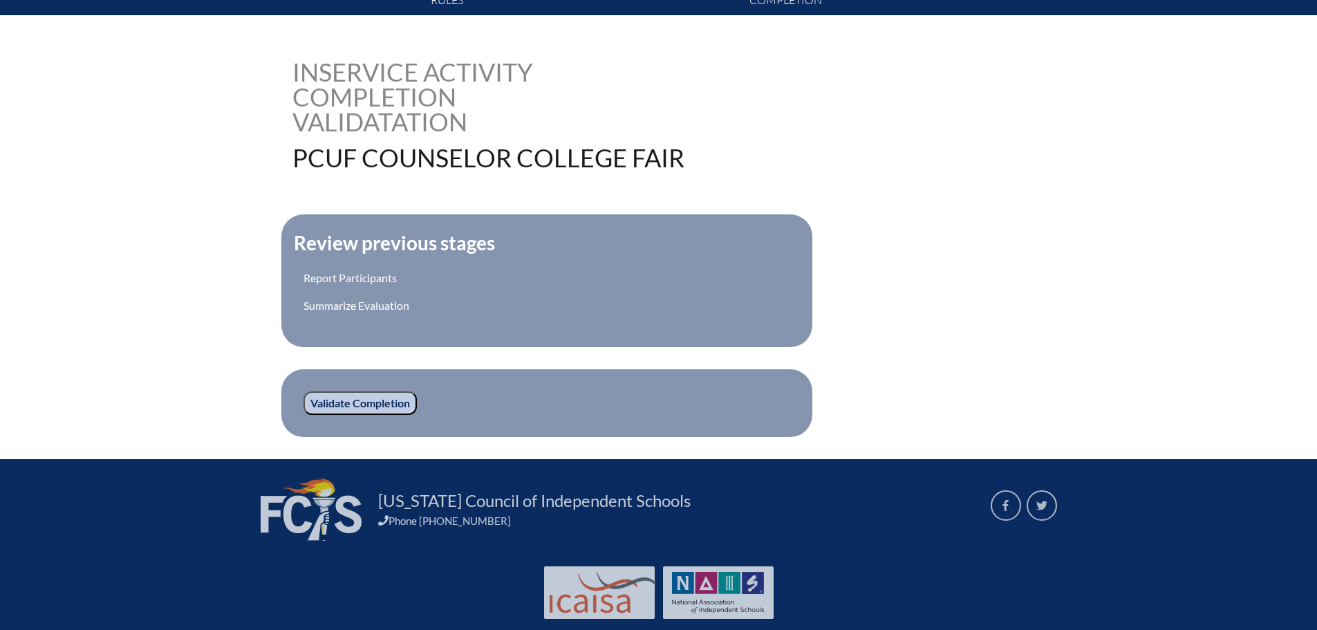
scroll to position [333, 0]
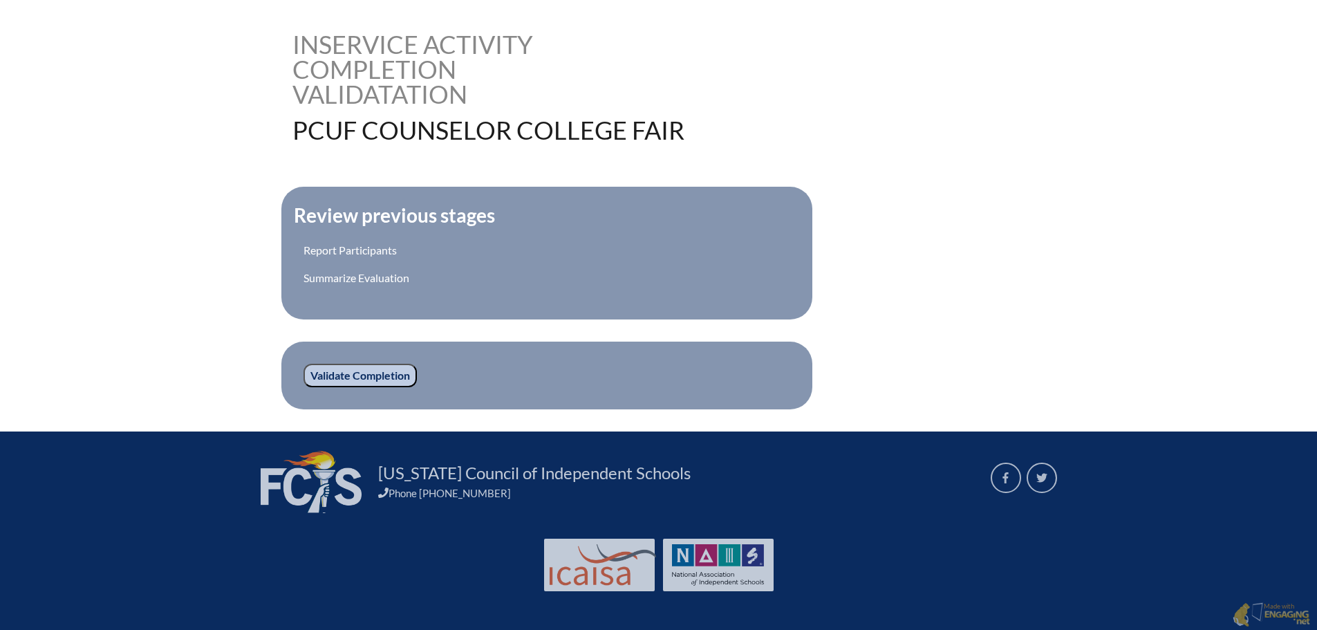
click at [399, 371] on input "Validate Completion" at bounding box center [360, 376] width 113 height 24
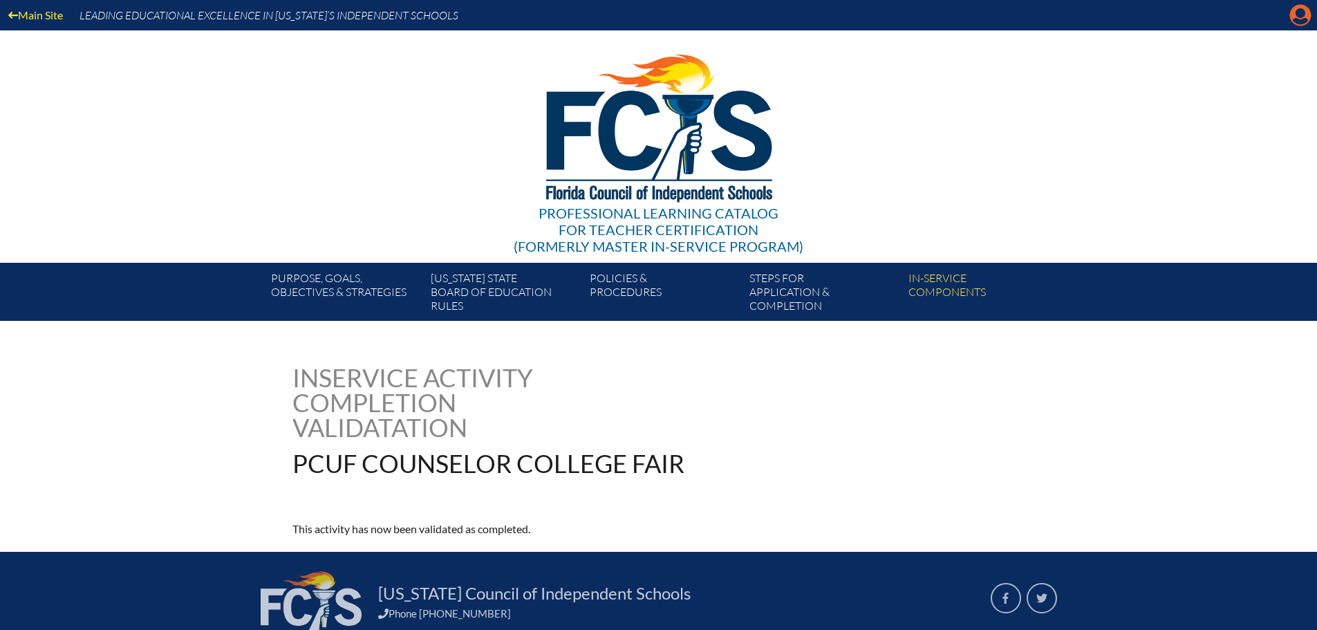
click at [1299, 16] on icon "Manage account" at bounding box center [1300, 15] width 22 height 22
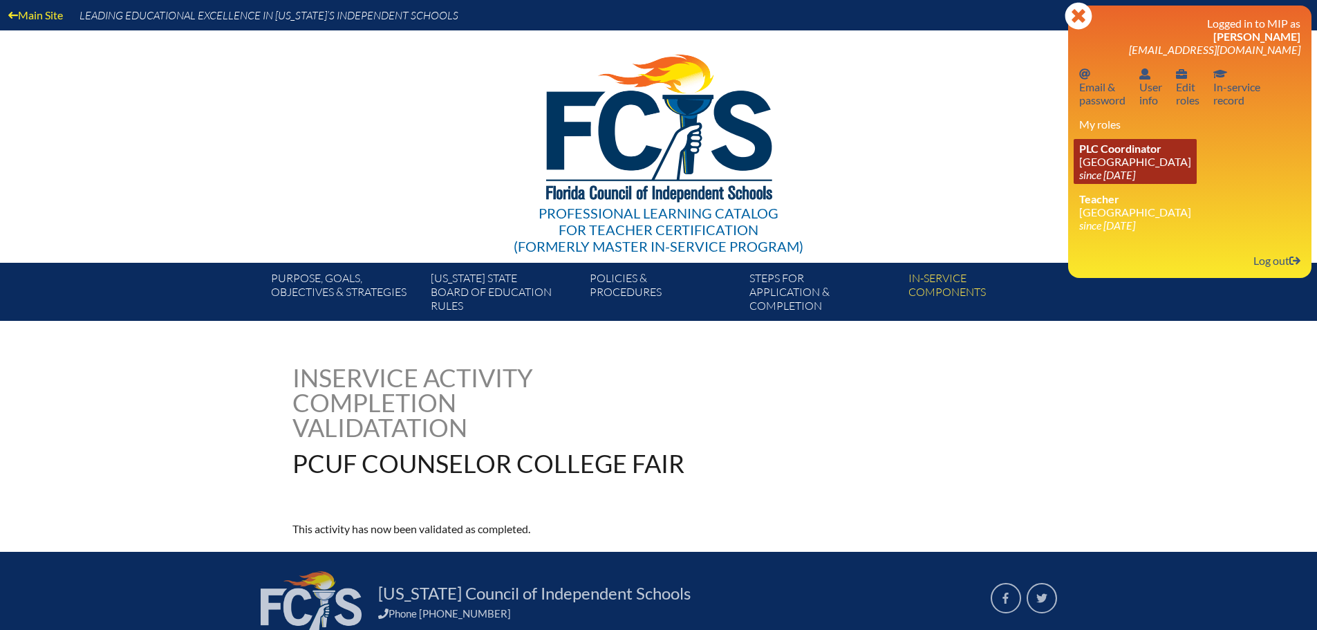
click at [1126, 159] on link "PLC Coordinator Canterbury School since 2021 Aug 2" at bounding box center [1135, 161] width 123 height 45
